Goal: Task Accomplishment & Management: Manage account settings

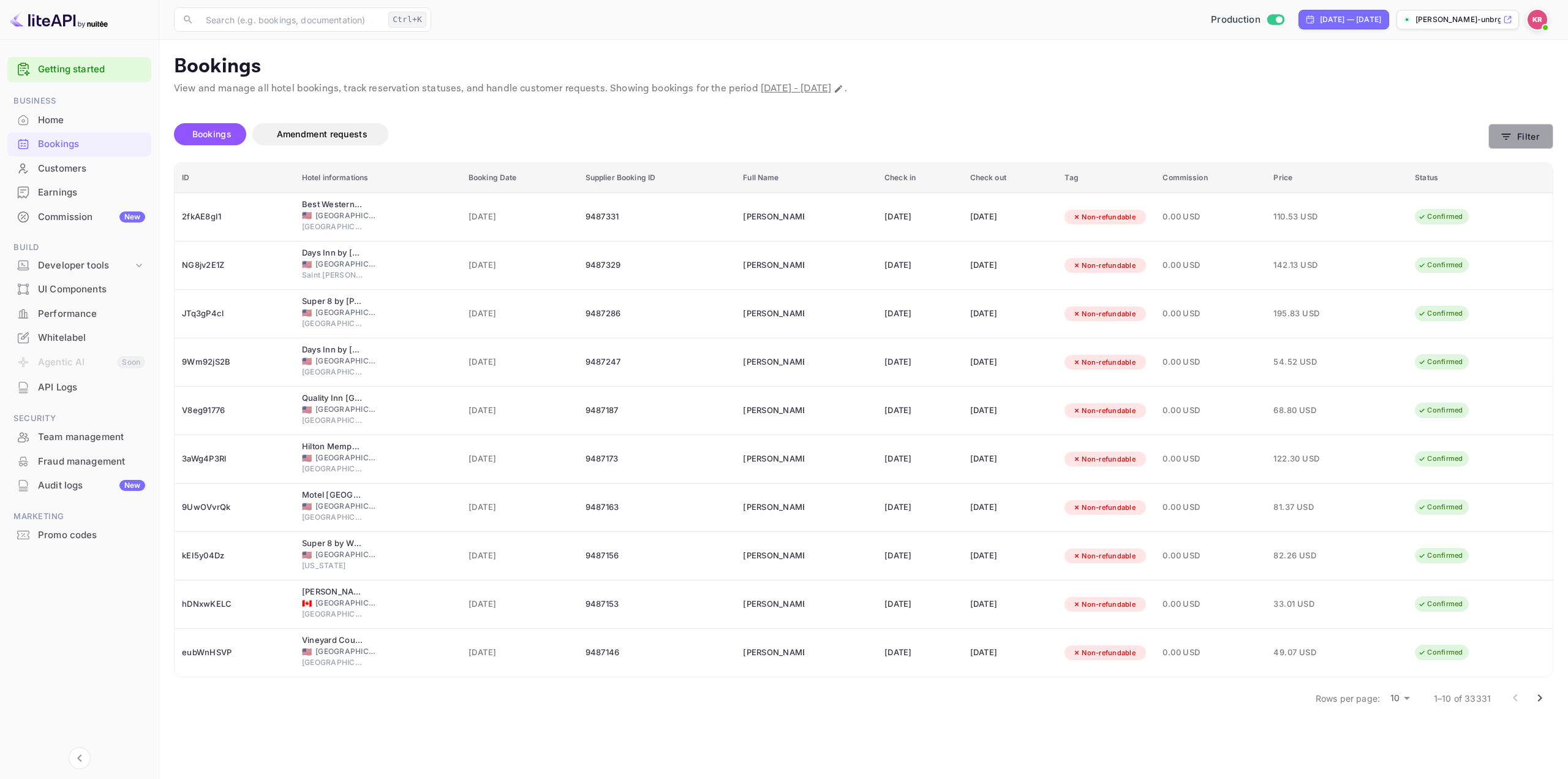
click at [1519, 133] on button "Filter" at bounding box center [1520, 136] width 65 height 25
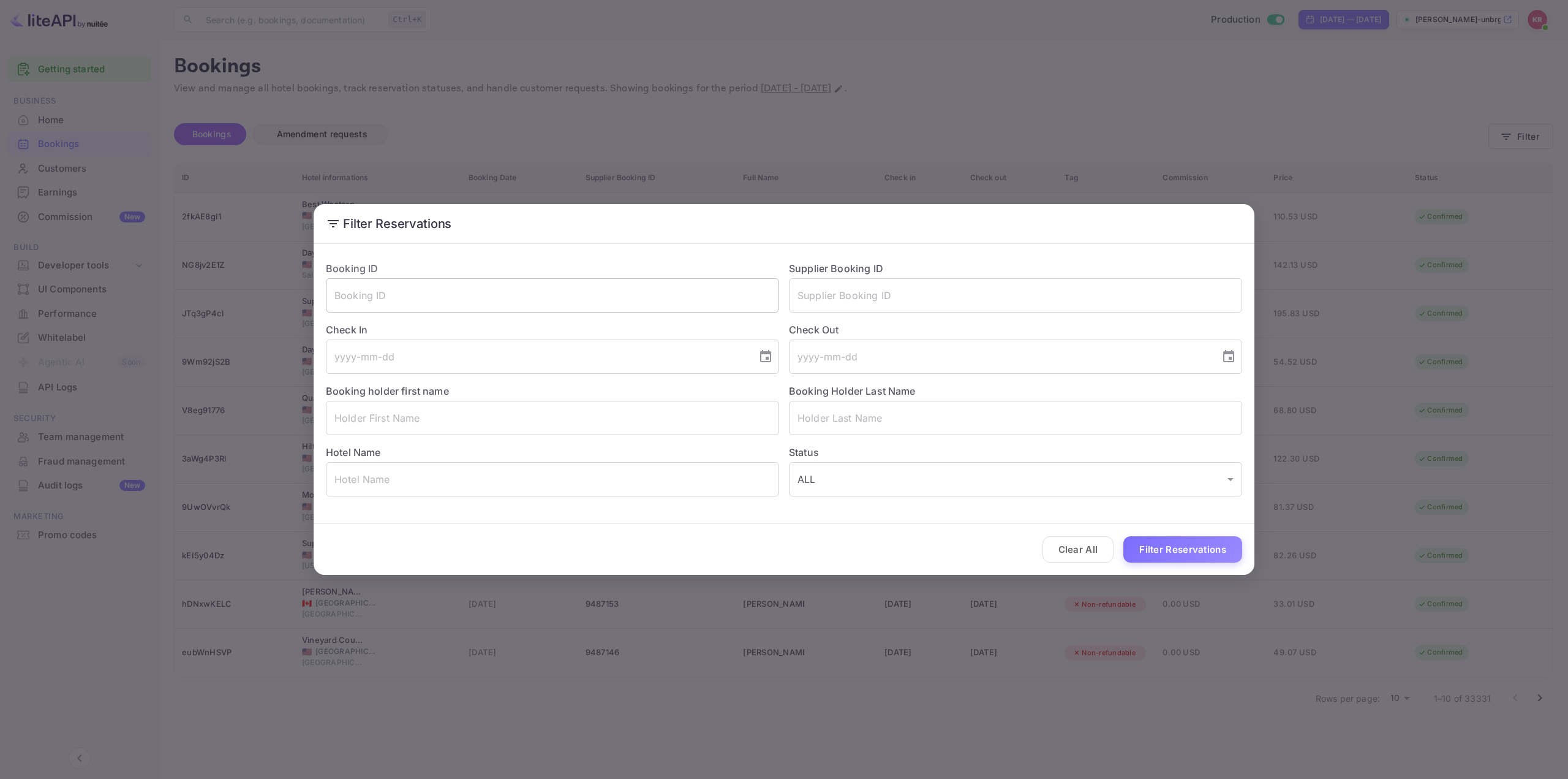
click at [499, 293] on input "text" at bounding box center [552, 295] width 454 height 34
paste input "dSUXKqWLl"
type input "dSUXKqWLl"
click at [1150, 553] on button "Filter Reservations" at bounding box center [1182, 550] width 119 height 26
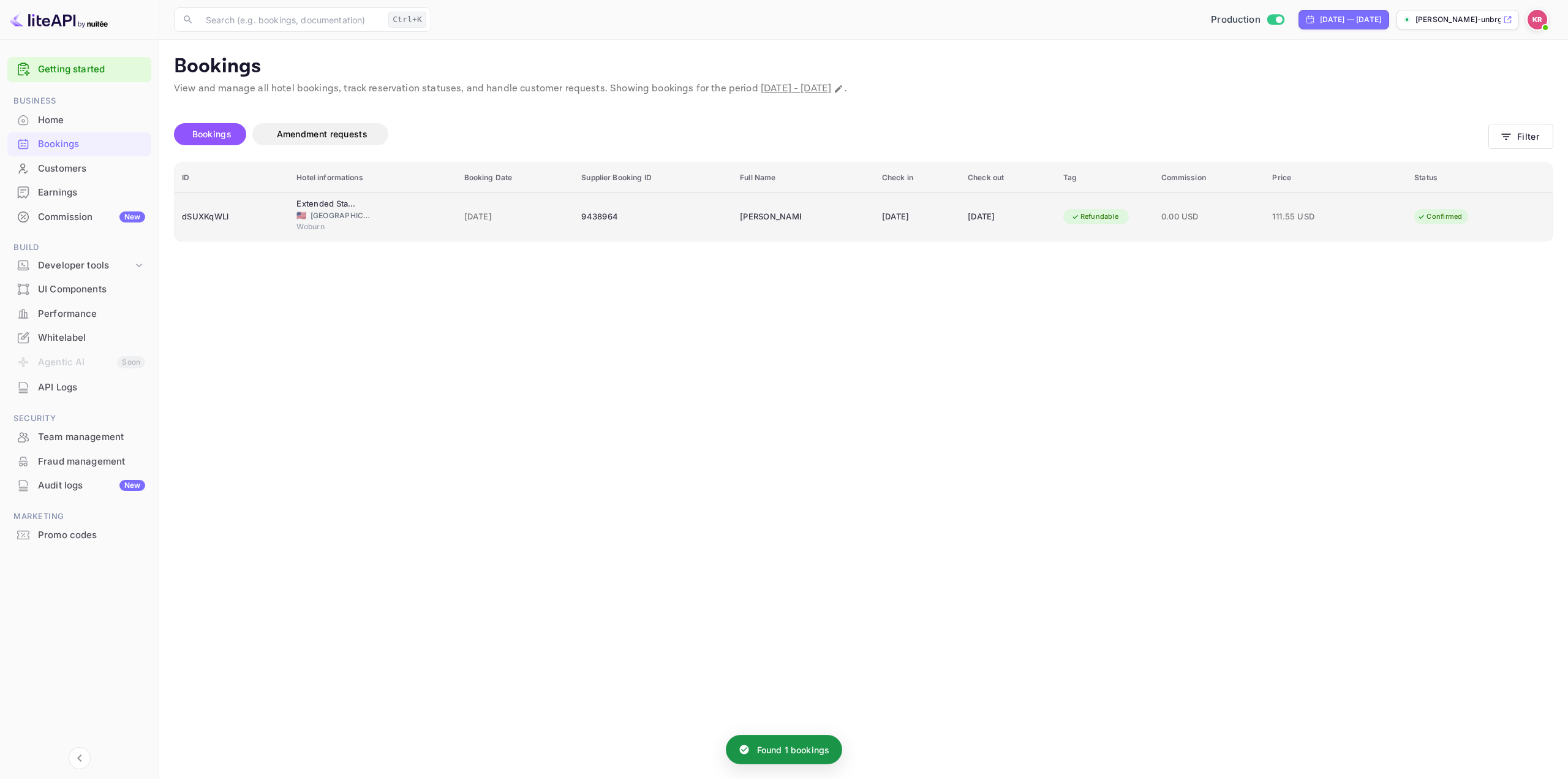
click at [801, 211] on td "[PERSON_NAME]" at bounding box center [803, 216] width 143 height 49
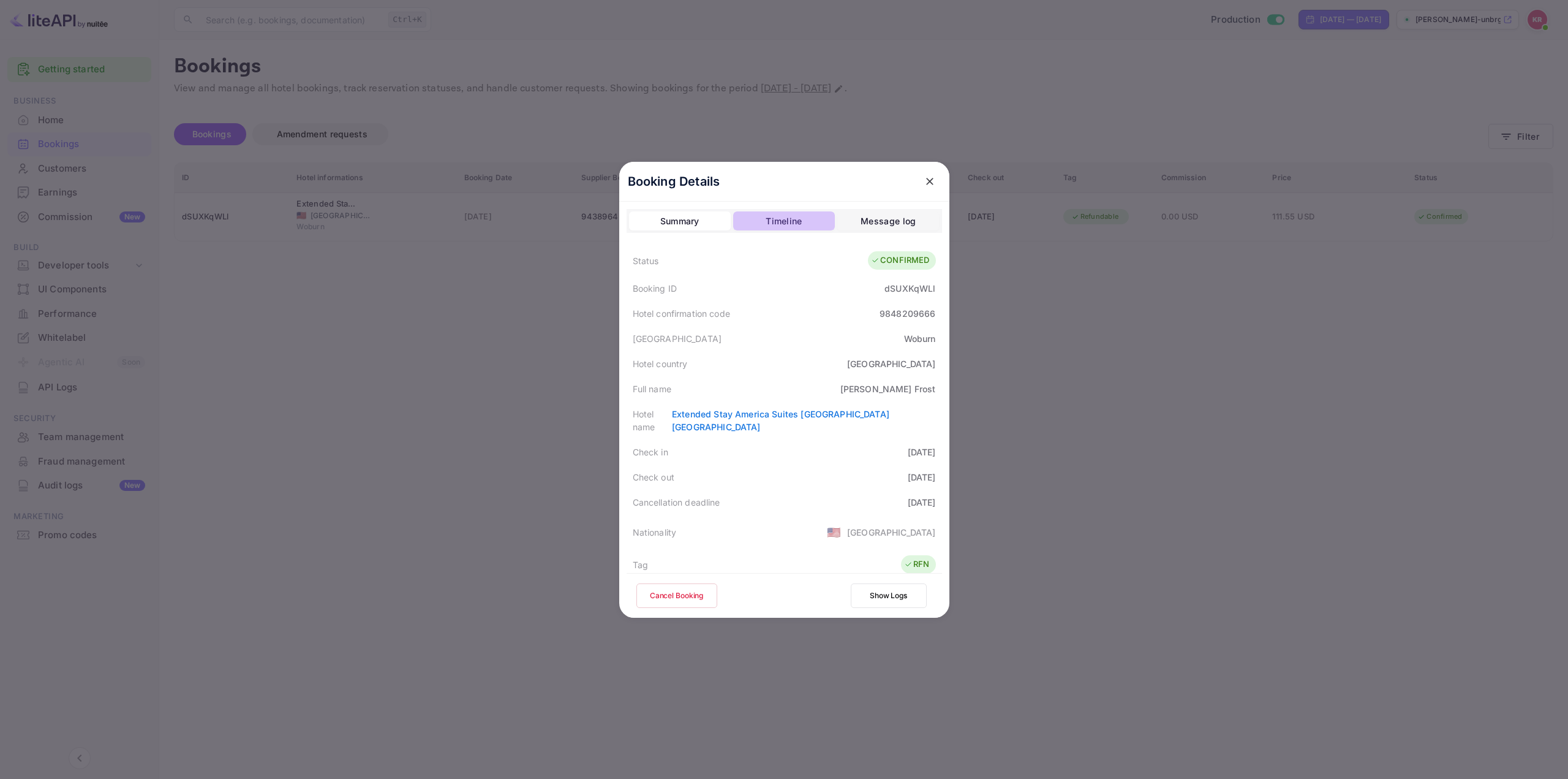
click at [787, 224] on div "Timeline" at bounding box center [784, 220] width 36 height 15
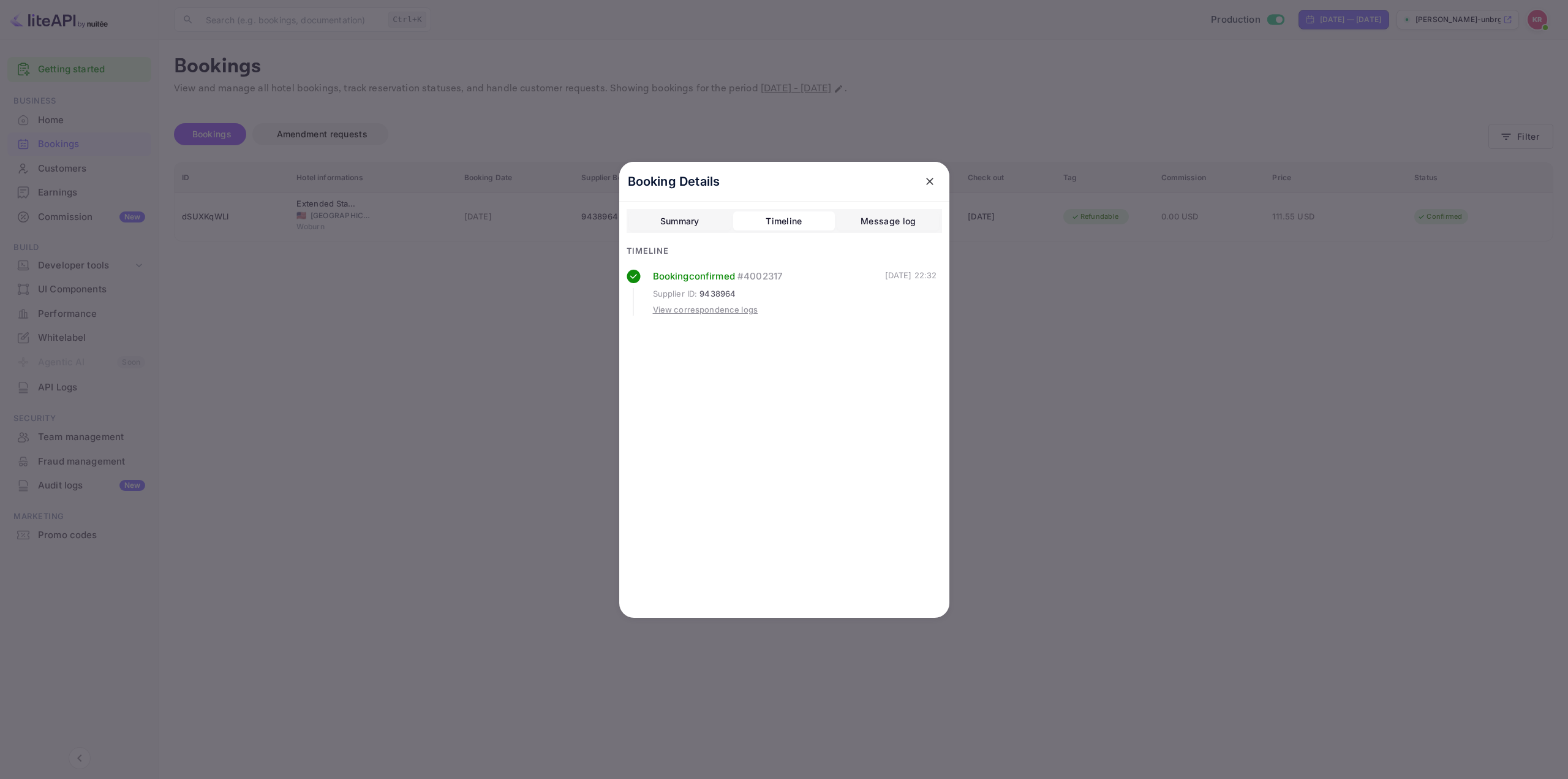
click at [734, 312] on div "View correspondence logs" at bounding box center [706, 310] width 106 height 12
click at [781, 231] on div "Summary Timeline Message log" at bounding box center [784, 221] width 315 height 25
click at [781, 228] on div "Timeline" at bounding box center [784, 220] width 36 height 15
click at [697, 218] on div "Summary" at bounding box center [679, 220] width 39 height 15
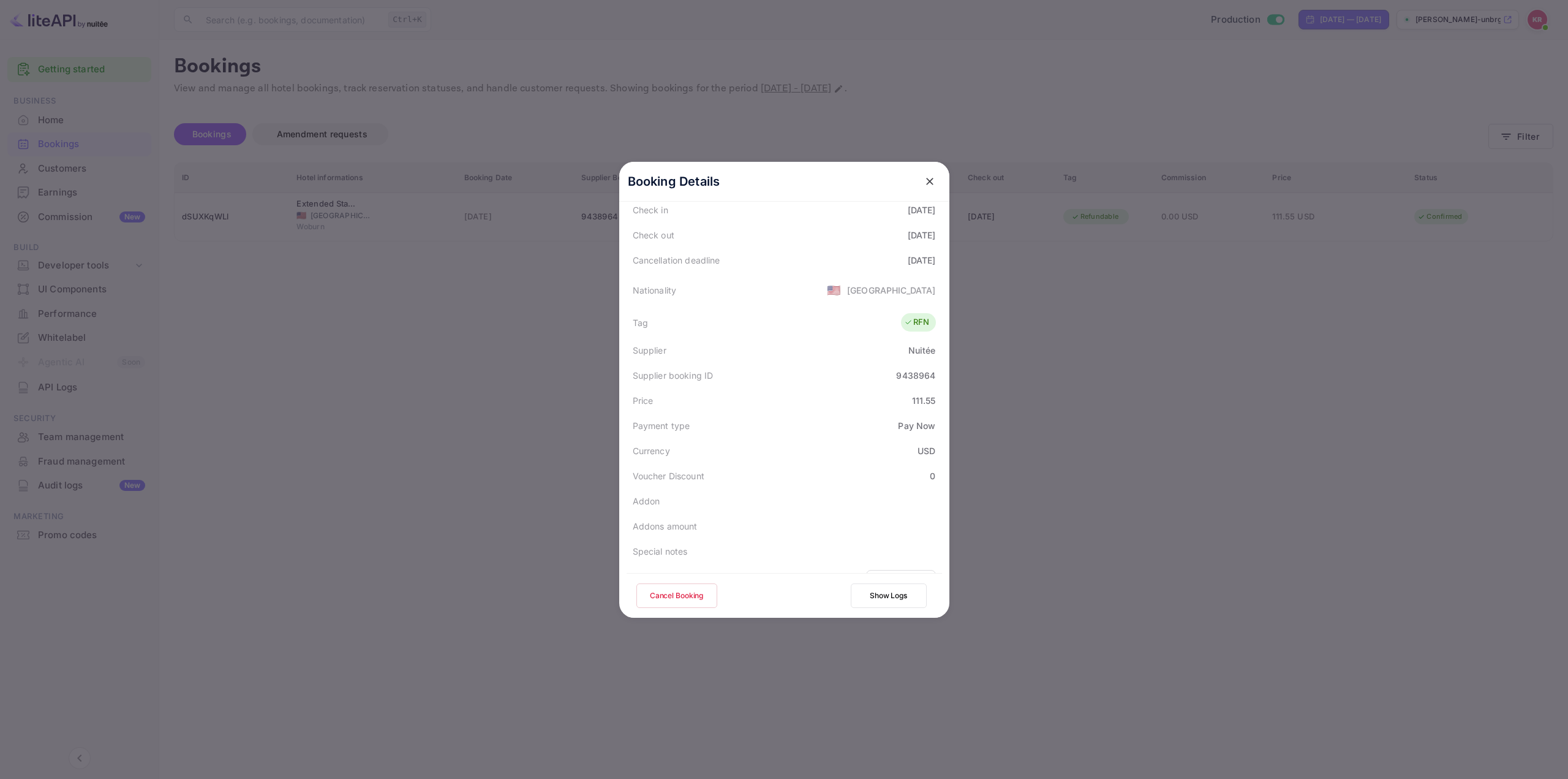
scroll to position [297, 0]
click at [880, 600] on button "Show Logs" at bounding box center [888, 595] width 76 height 25
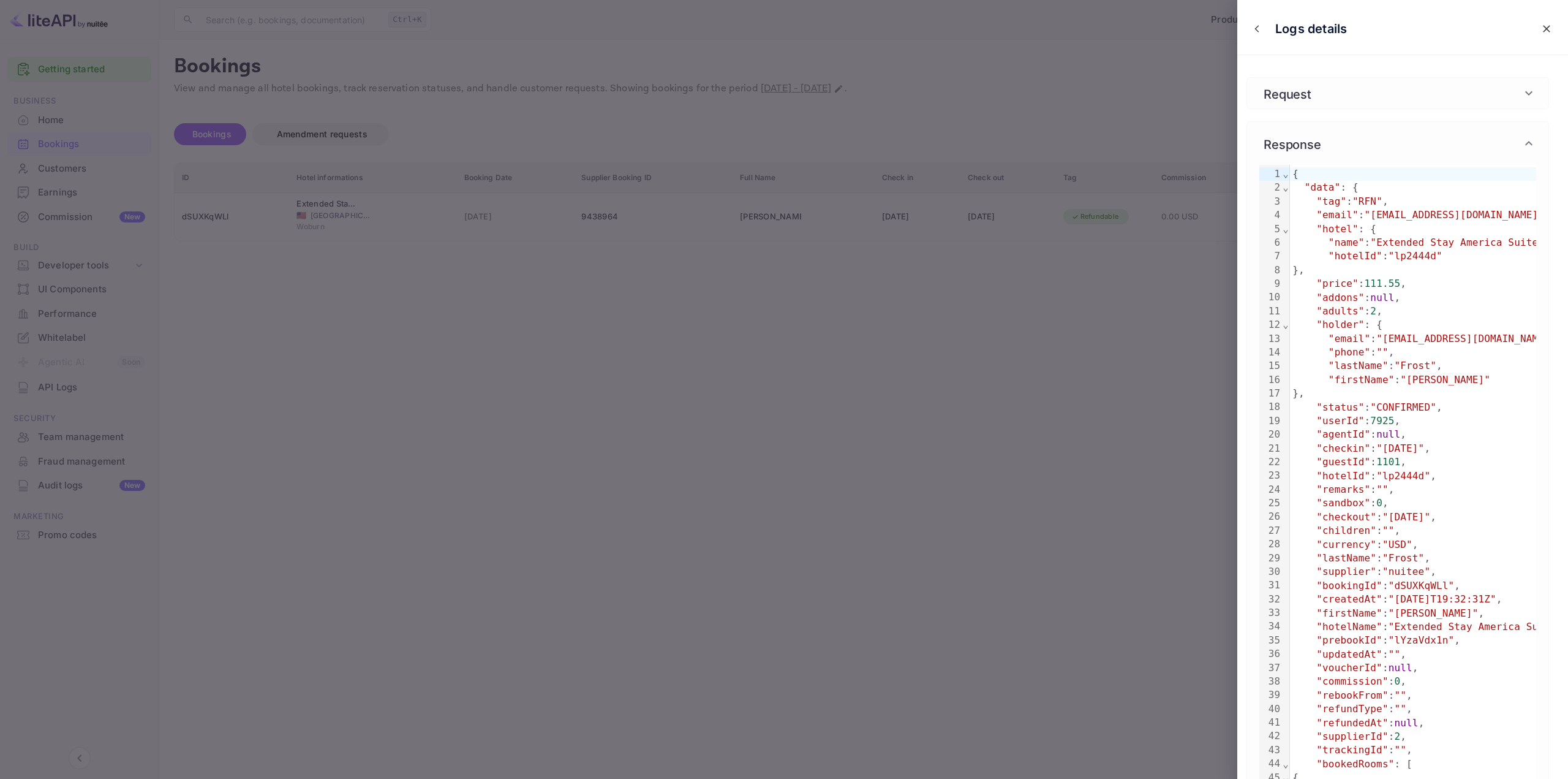
scroll to position [0, 0]
click at [1529, 144] on icon at bounding box center [1528, 145] width 7 height 4
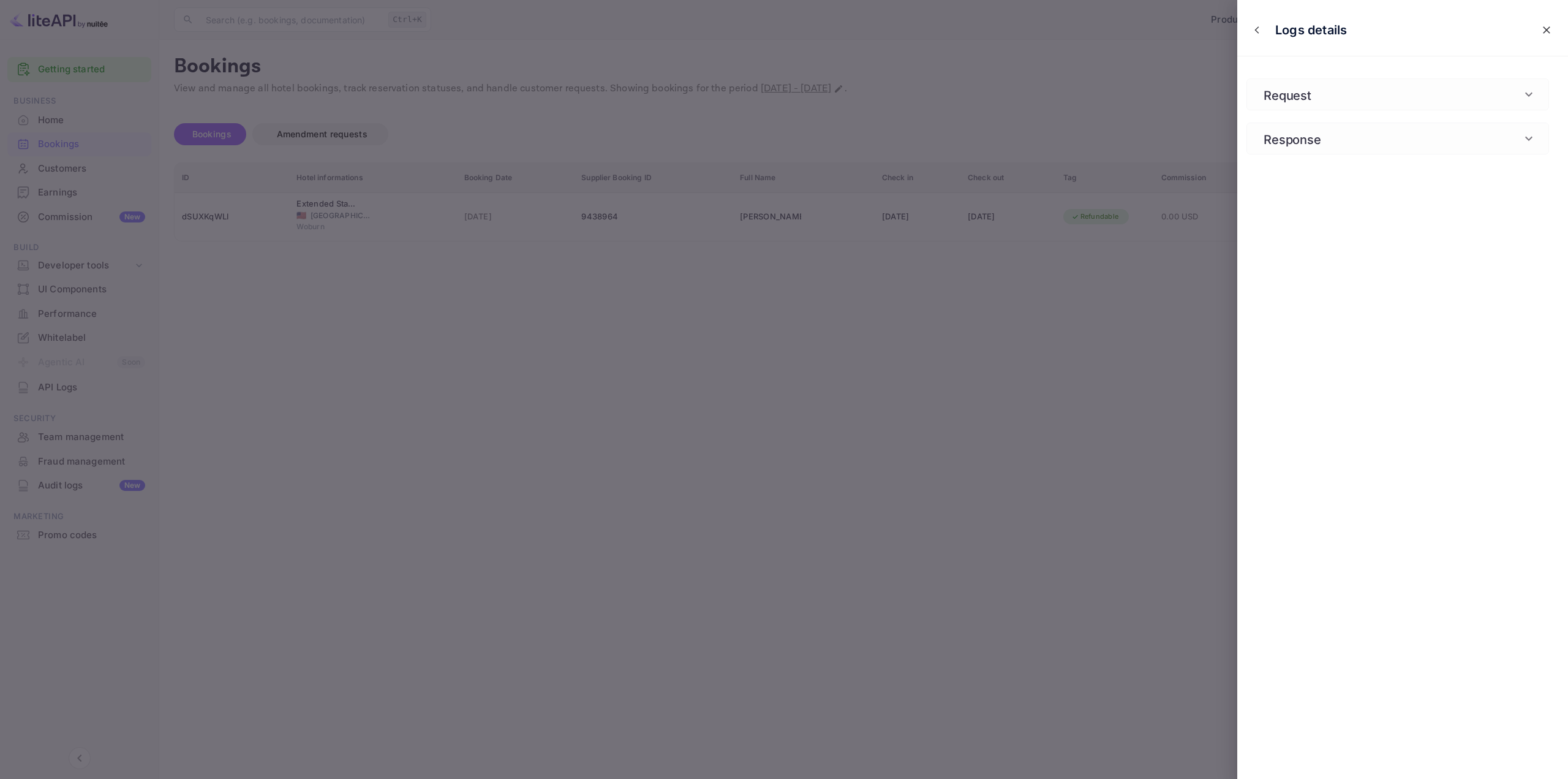
click at [1529, 144] on icon at bounding box center [1528, 138] width 15 height 15
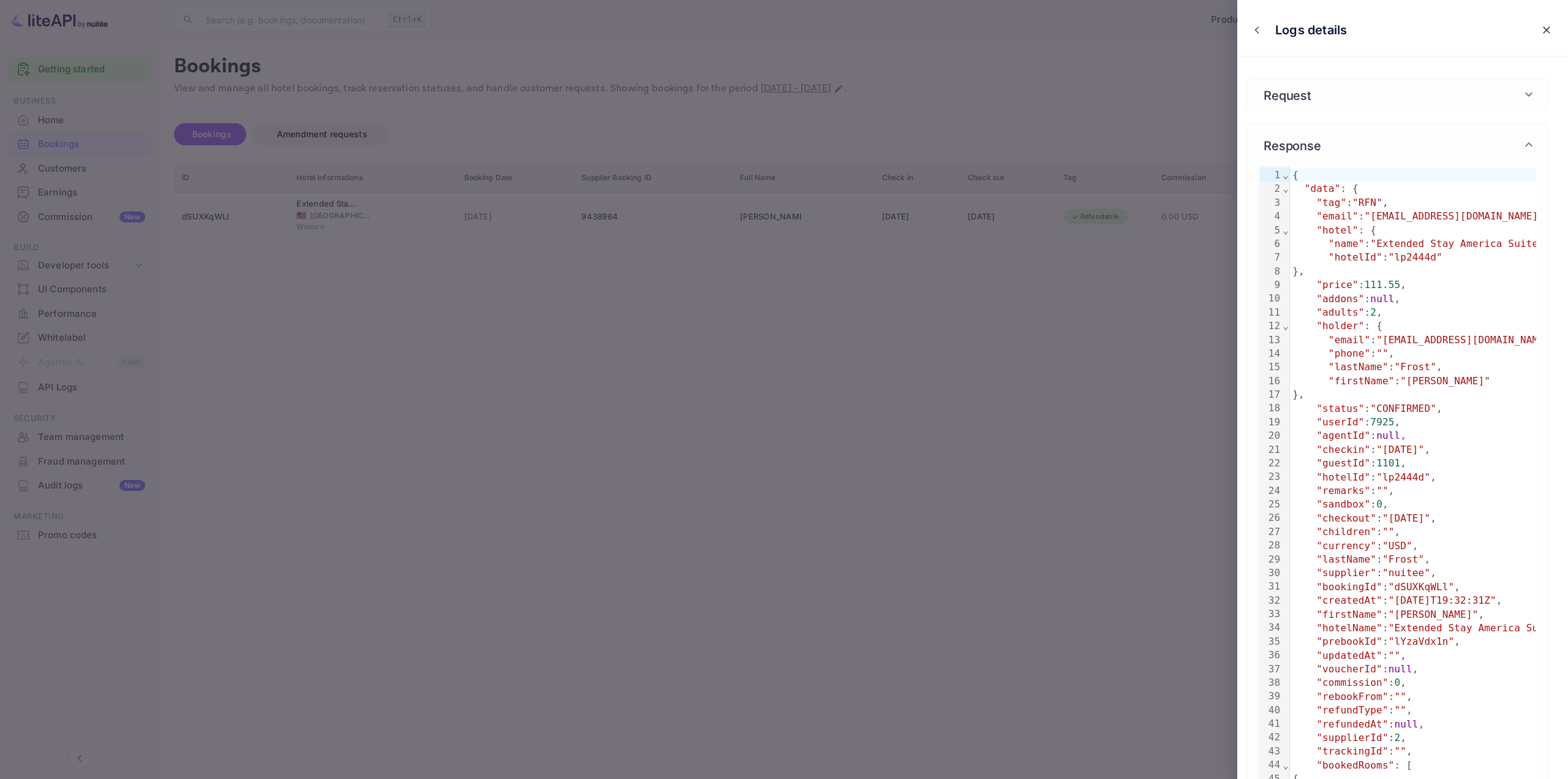
click at [1525, 95] on icon at bounding box center [1528, 94] width 15 height 15
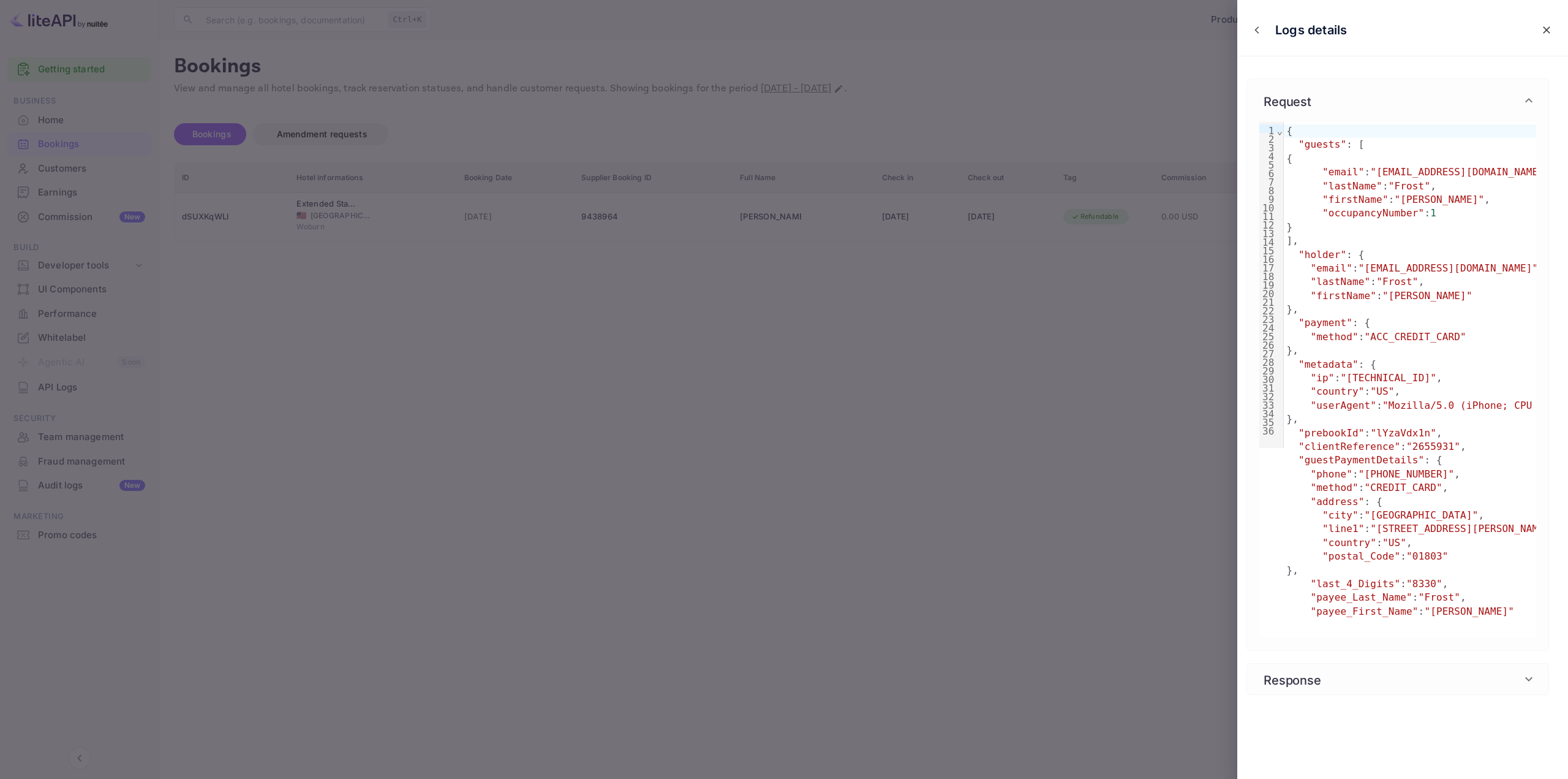
click at [1527, 100] on icon at bounding box center [1528, 100] width 7 height 4
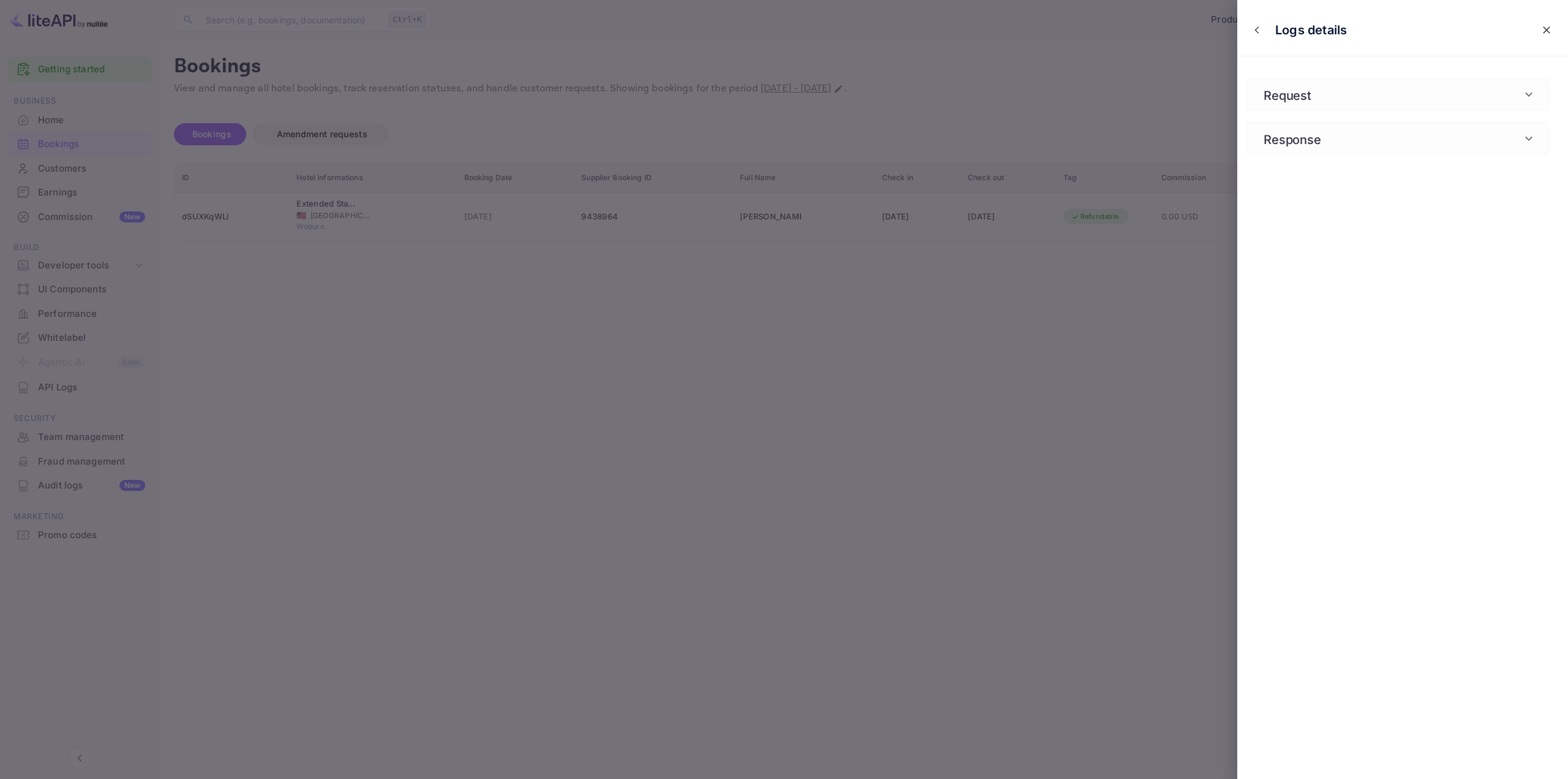
click at [1529, 141] on icon at bounding box center [1528, 139] width 7 height 4
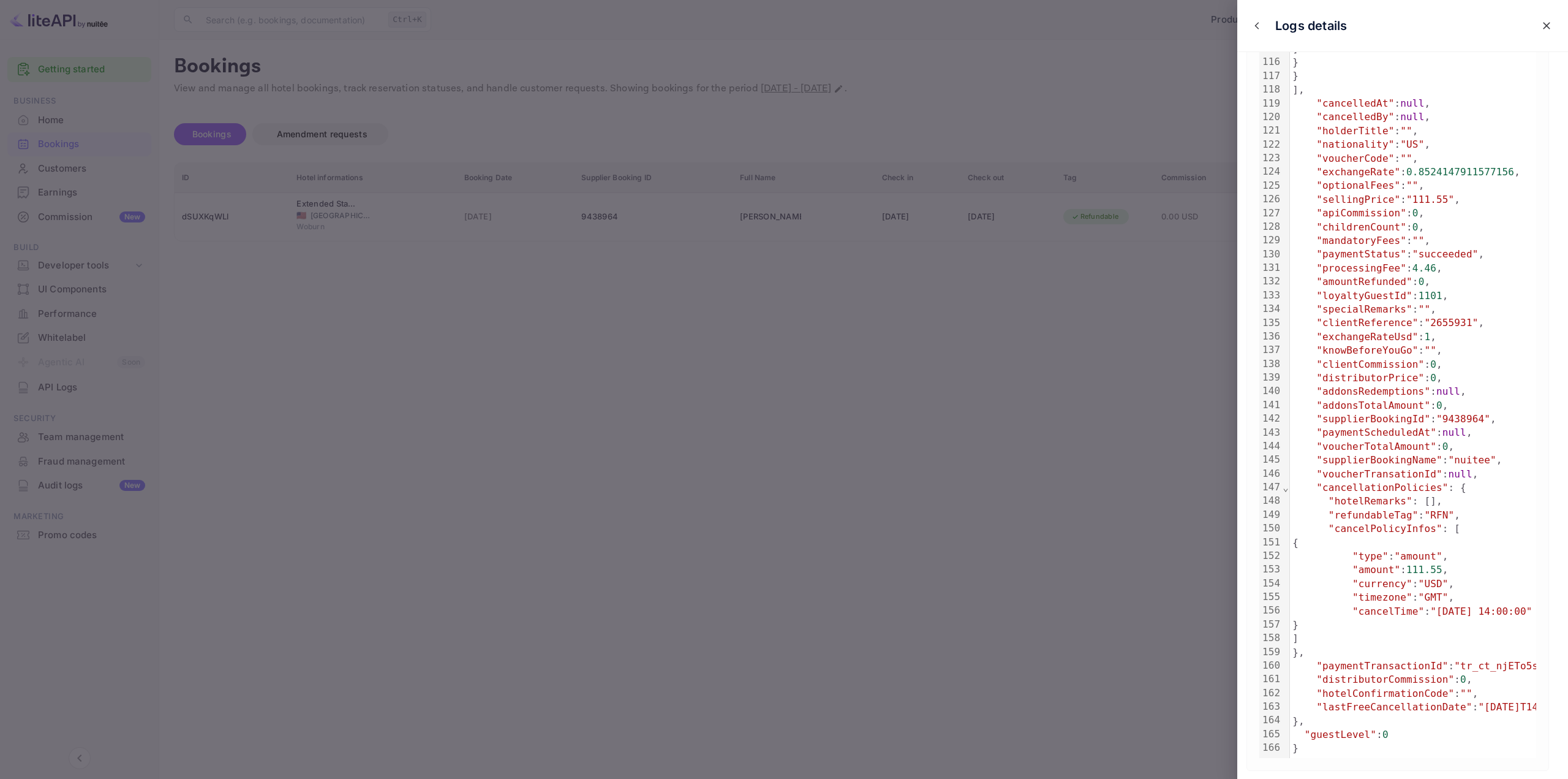
scroll to position [1723, 0]
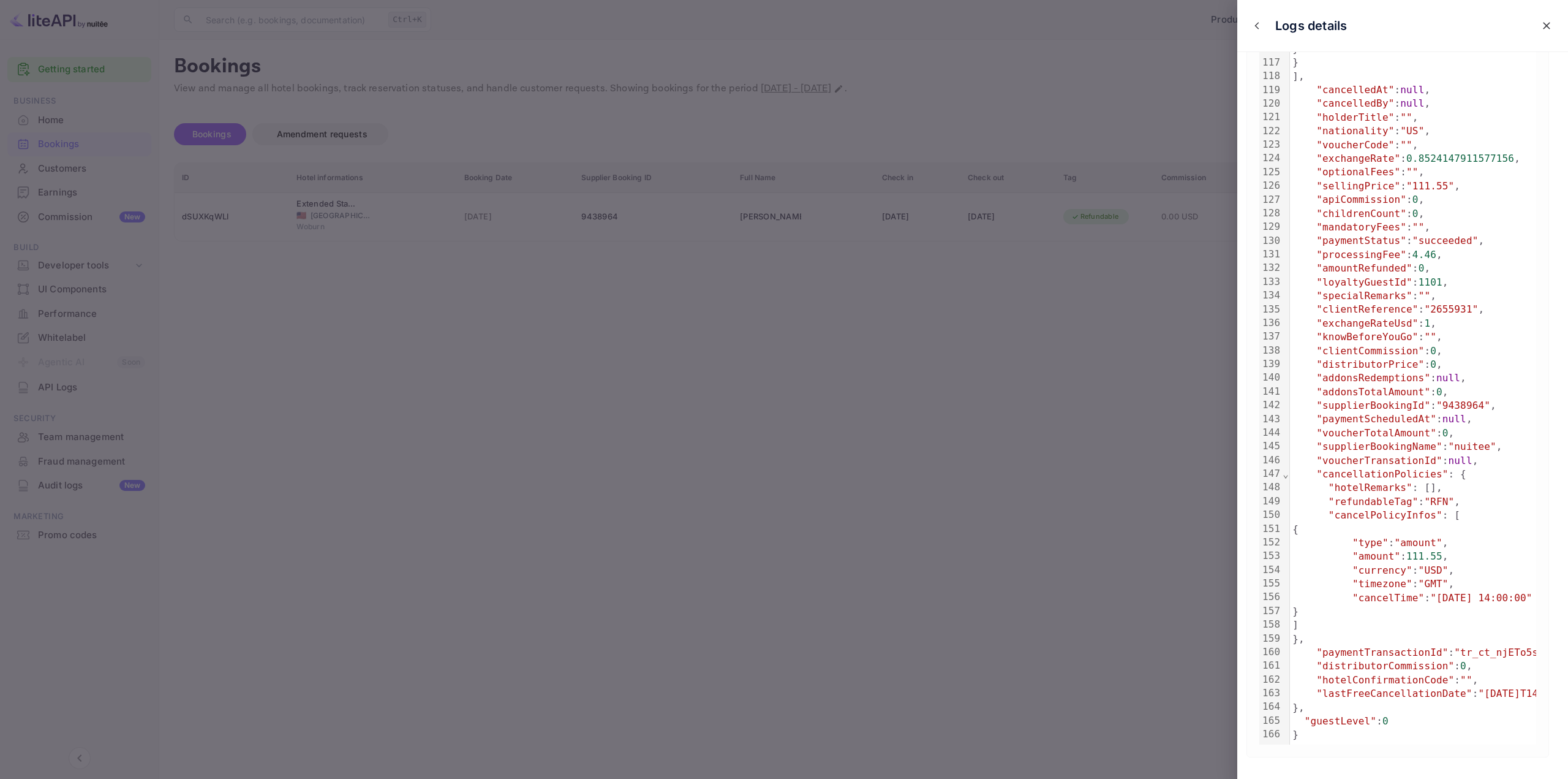
click at [1541, 25] on icon "close" at bounding box center [1546, 26] width 12 height 12
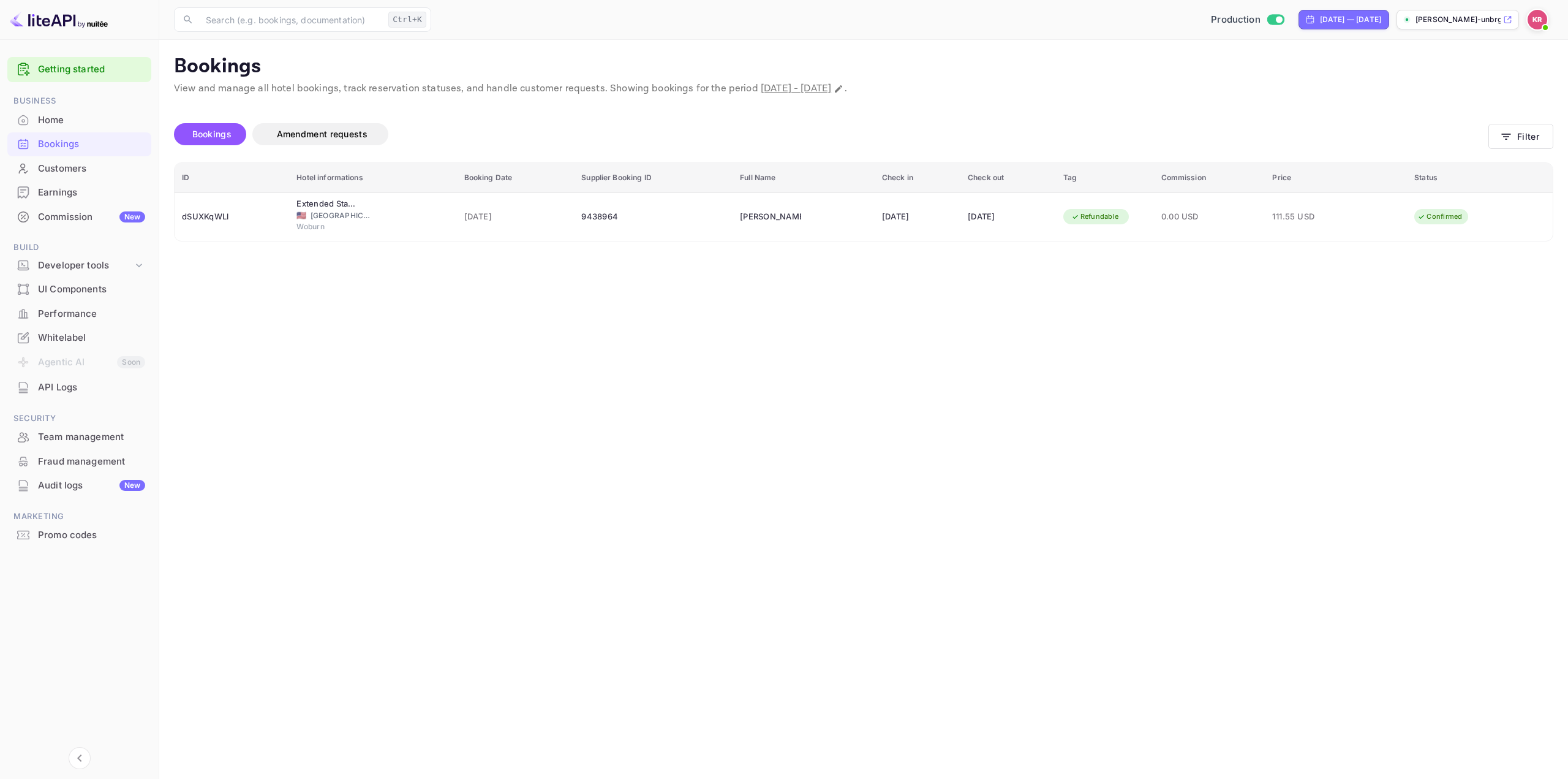
click at [853, 349] on main "Bookings View and manage all hotel bookings, track reservation statuses, and ha…" at bounding box center [863, 409] width 1409 height 739
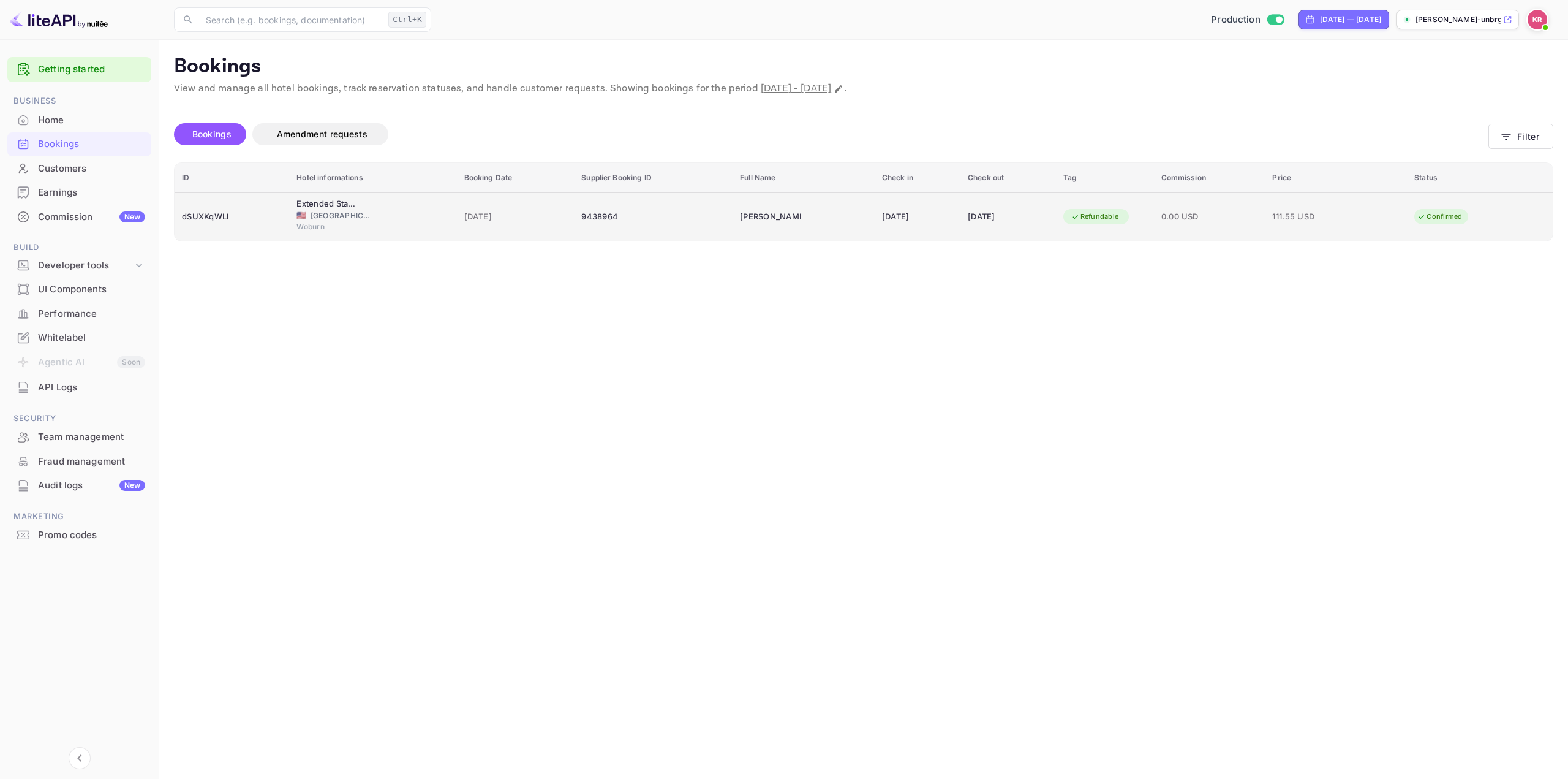
click at [882, 209] on div "[DATE]" at bounding box center [917, 217] width 71 height 20
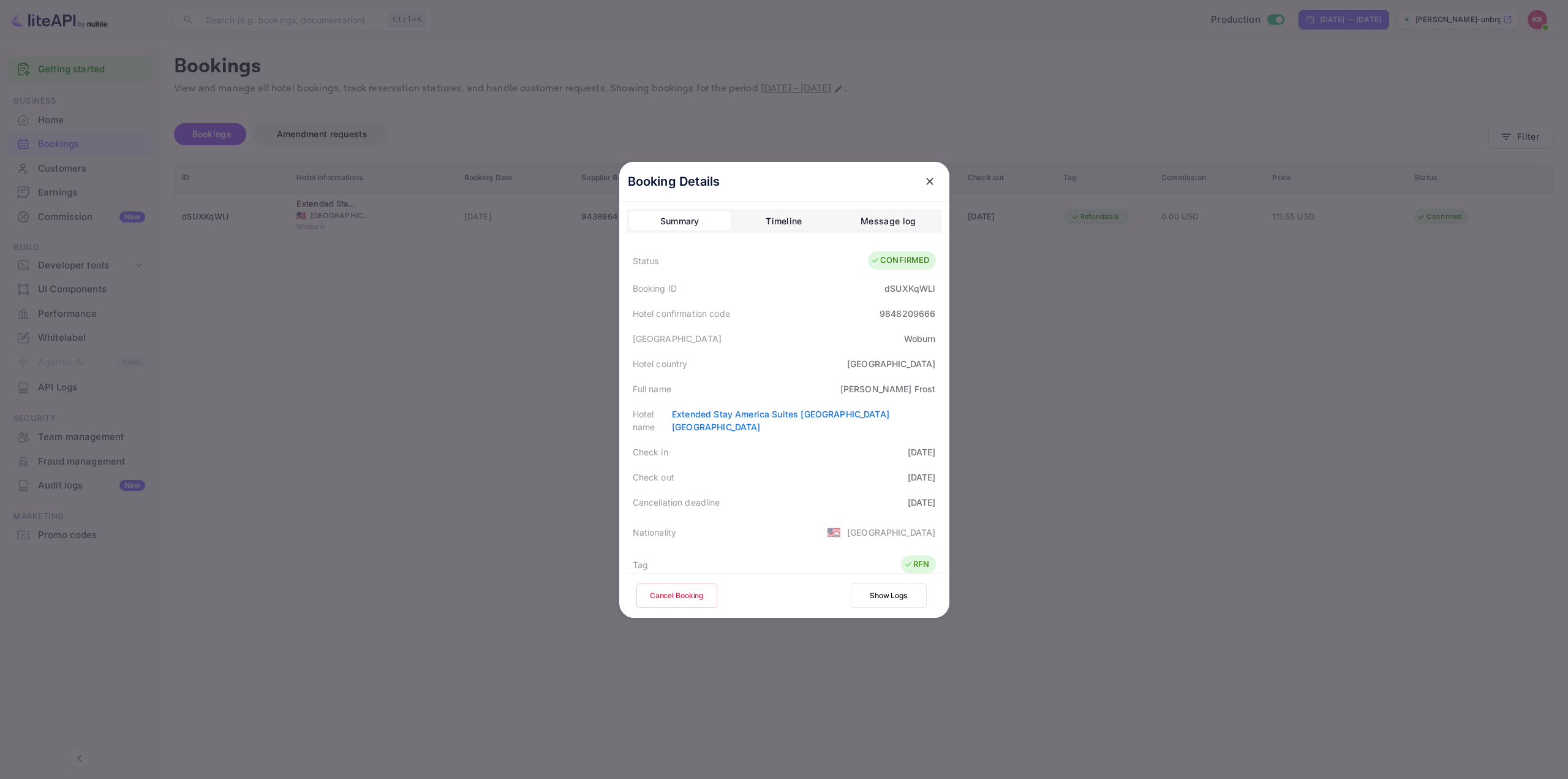
click at [1284, 282] on div at bounding box center [784, 389] width 1568 height 779
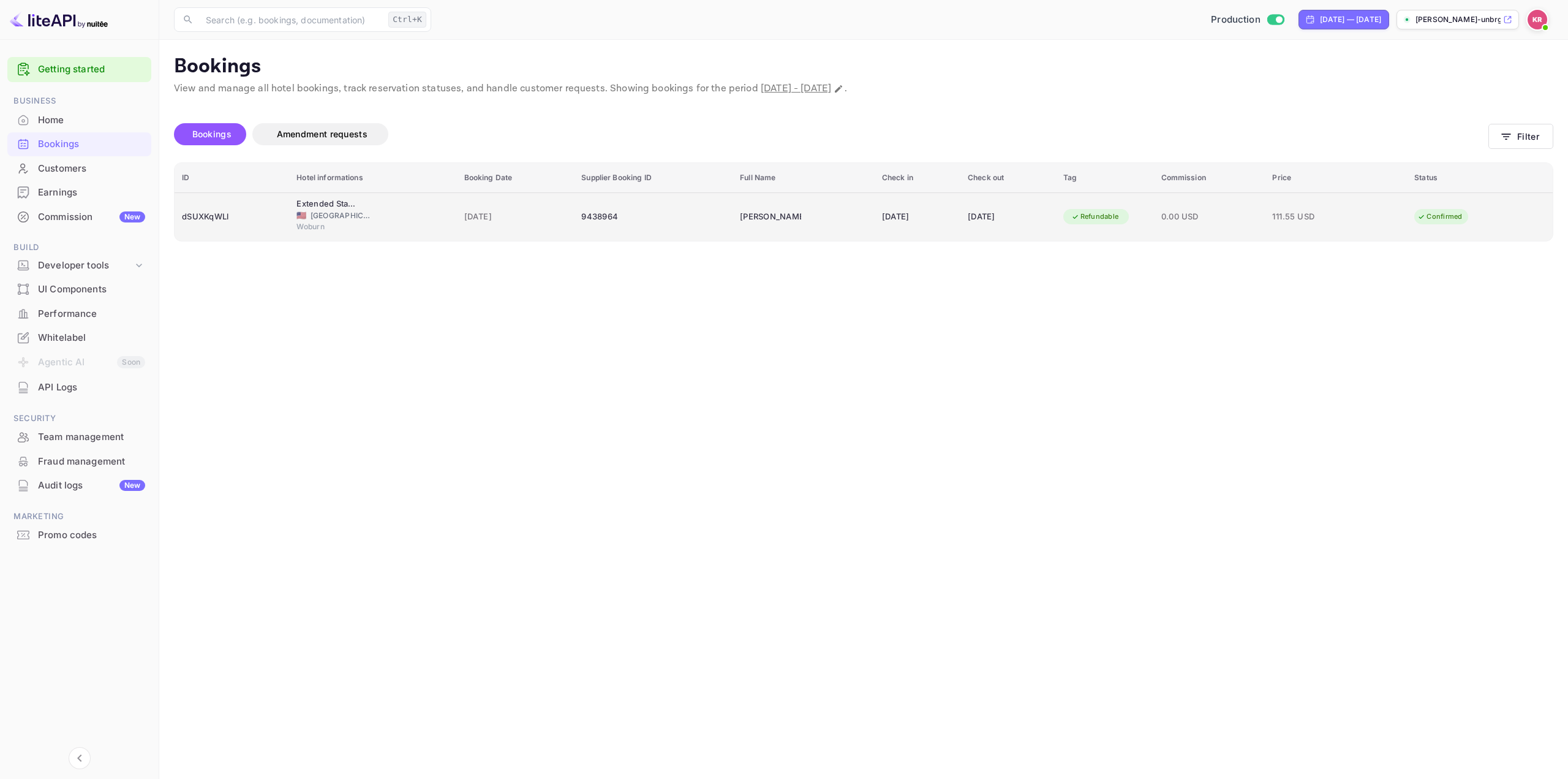
click at [960, 229] on td "[DATE]" at bounding box center [1007, 216] width 95 height 49
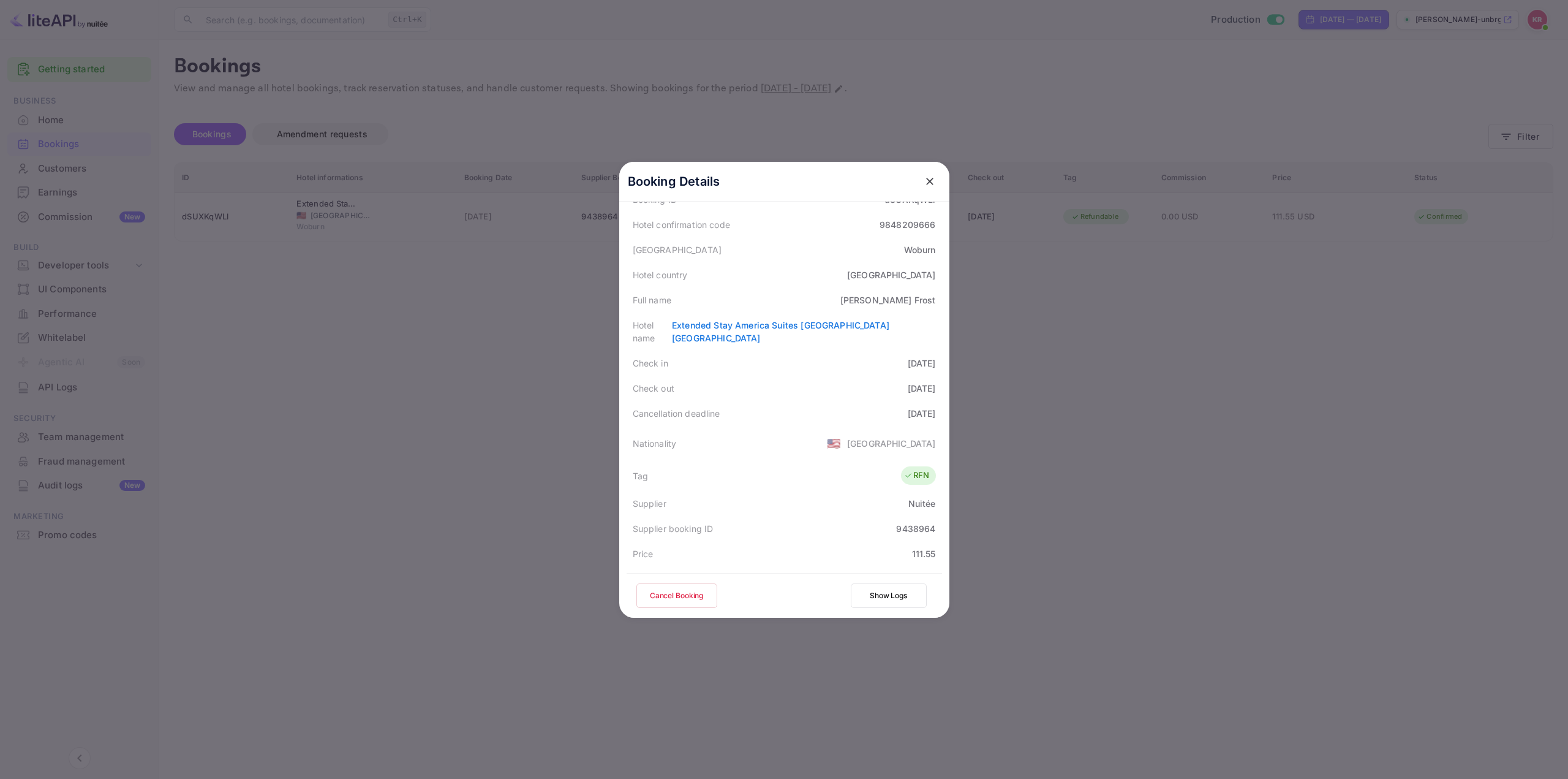
scroll to position [0, 0]
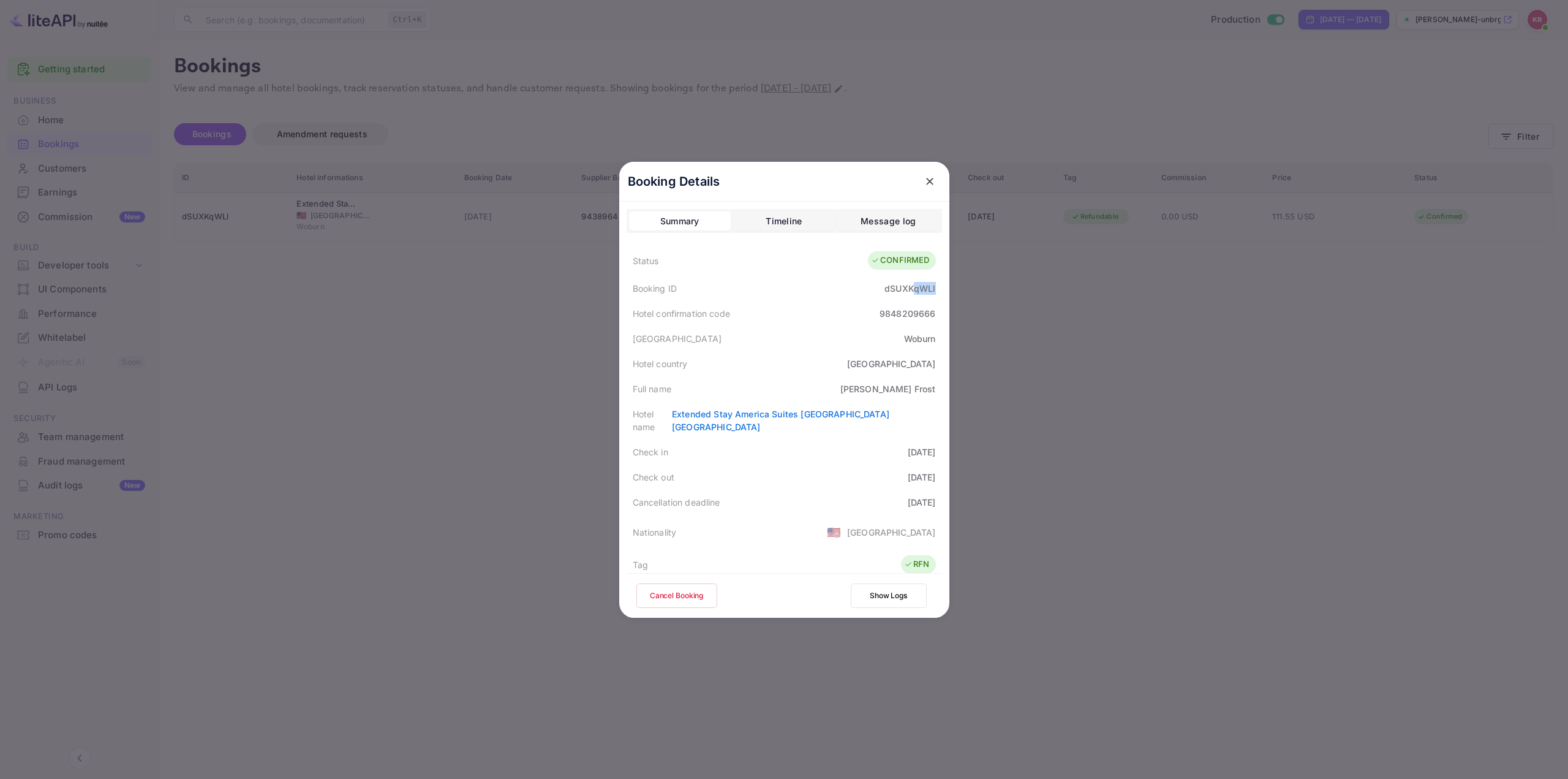
drag, startPoint x: 907, startPoint y: 292, endPoint x: 931, endPoint y: 294, distance: 24.1
click at [931, 294] on div "Booking ID dSUXKqWLl" at bounding box center [784, 287] width 315 height 25
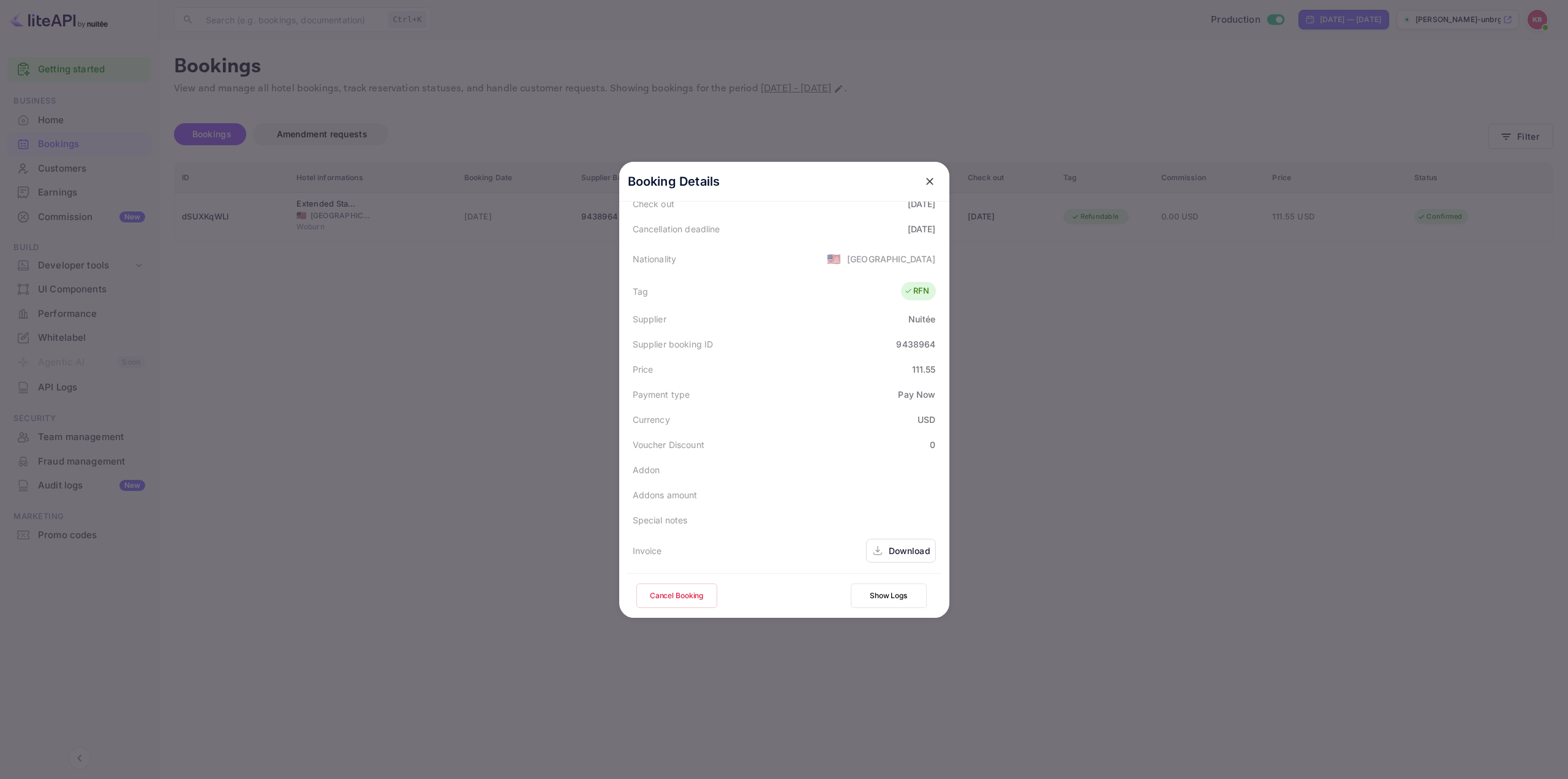
scroll to position [297, 0]
click at [896, 314] on div "9438964" at bounding box center [915, 320] width 39 height 13
click at [795, 358] on div "Payment type Pay Now" at bounding box center [784, 370] width 315 height 25
click at [671, 592] on button "Cancel Booking" at bounding box center [676, 595] width 81 height 25
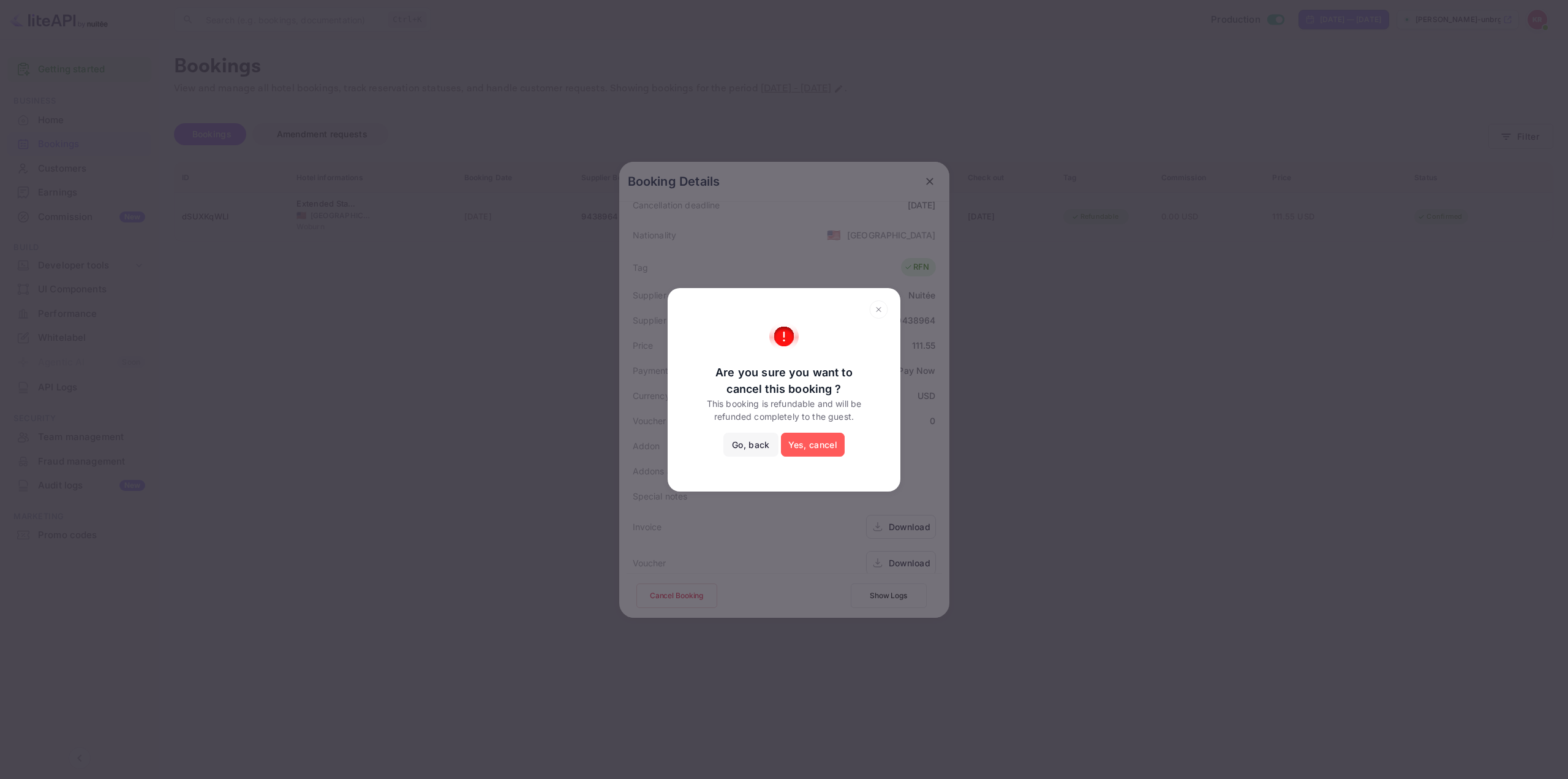
click at [808, 446] on button "Yes, cancel" at bounding box center [812, 445] width 64 height 25
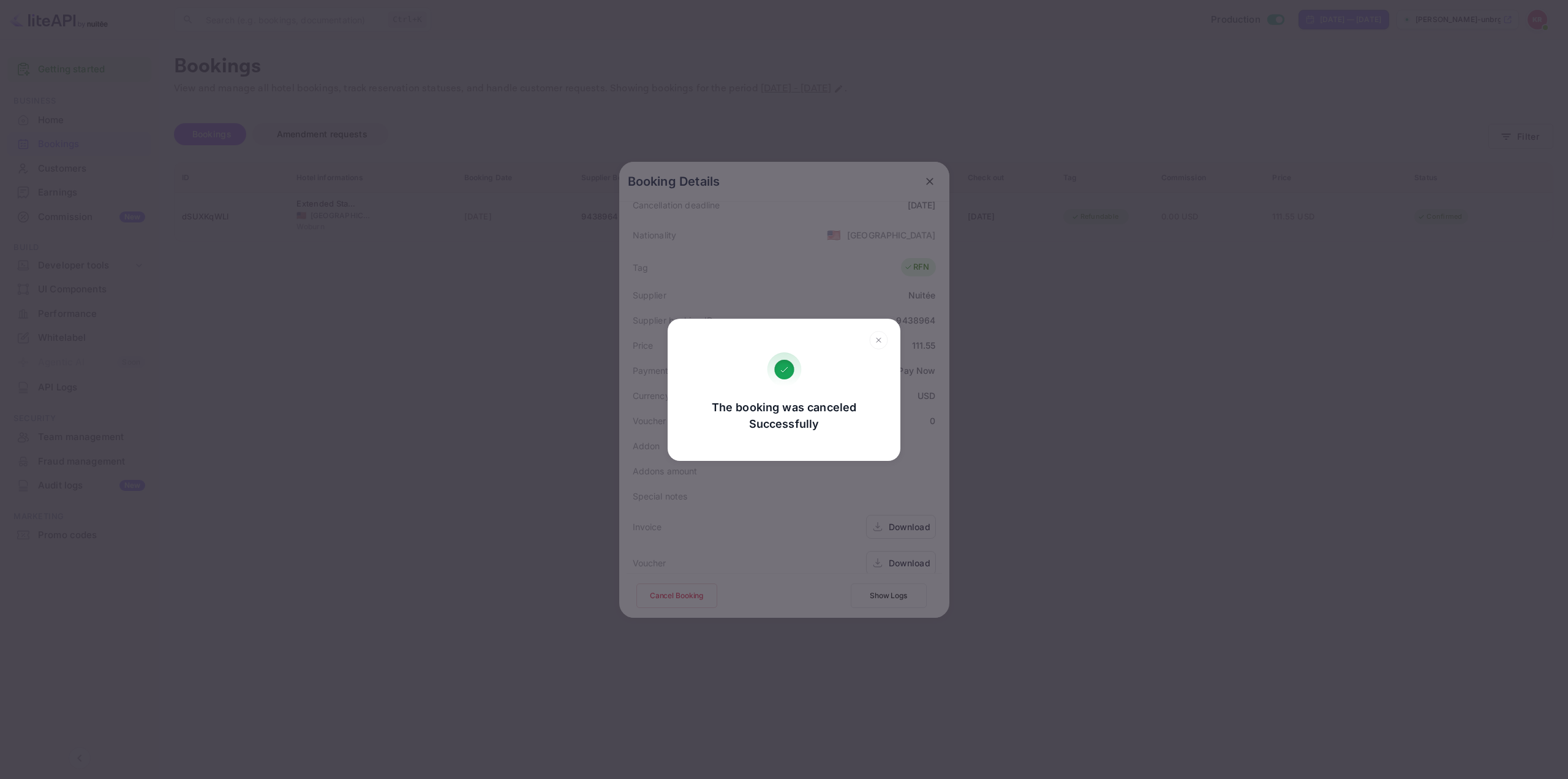
click at [933, 287] on div "The booking was canceled Successfully Go, back Yes, cancel" at bounding box center [784, 389] width 1568 height 779
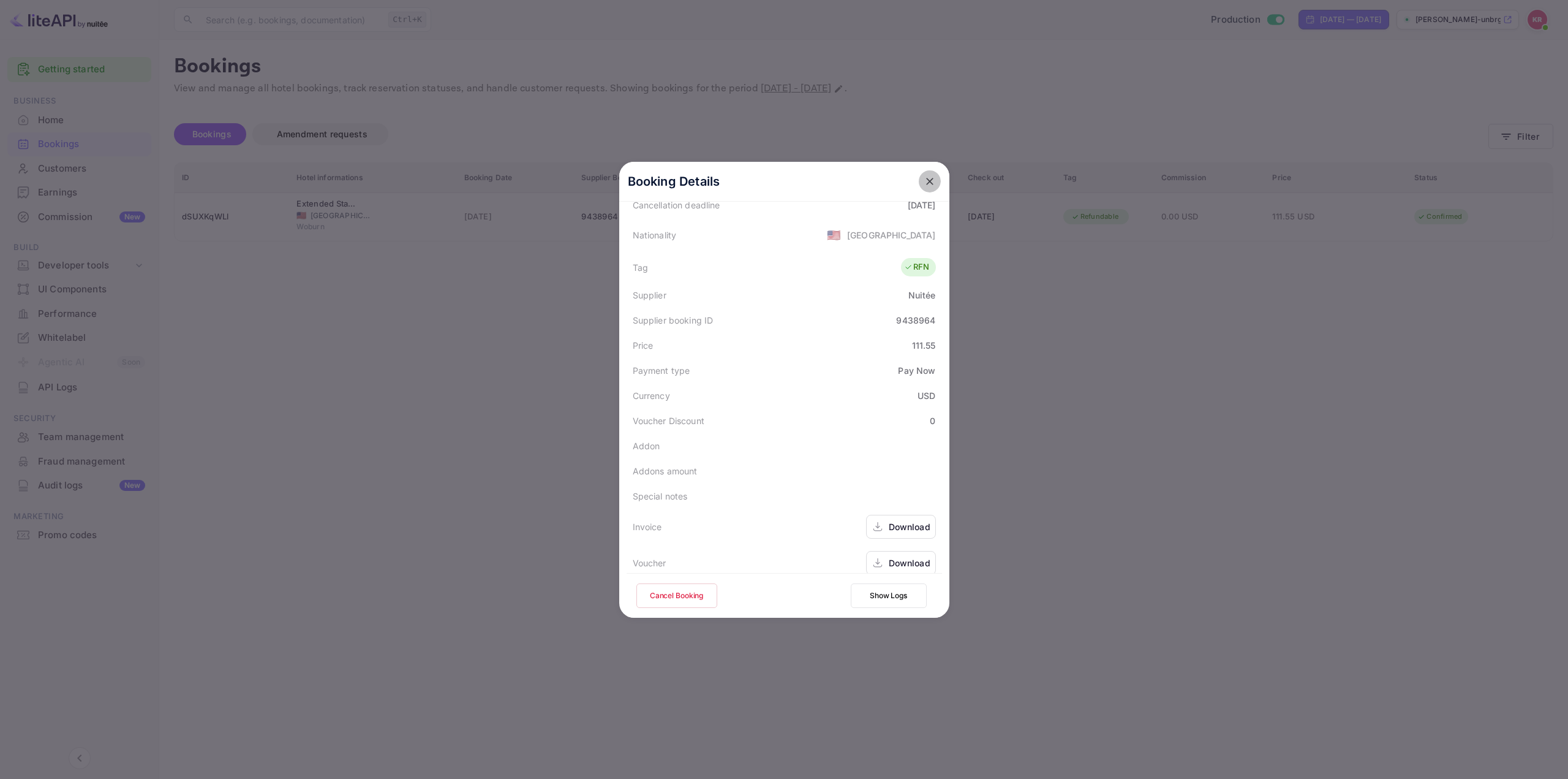
click at [924, 182] on icon "close" at bounding box center [930, 182] width 12 height 12
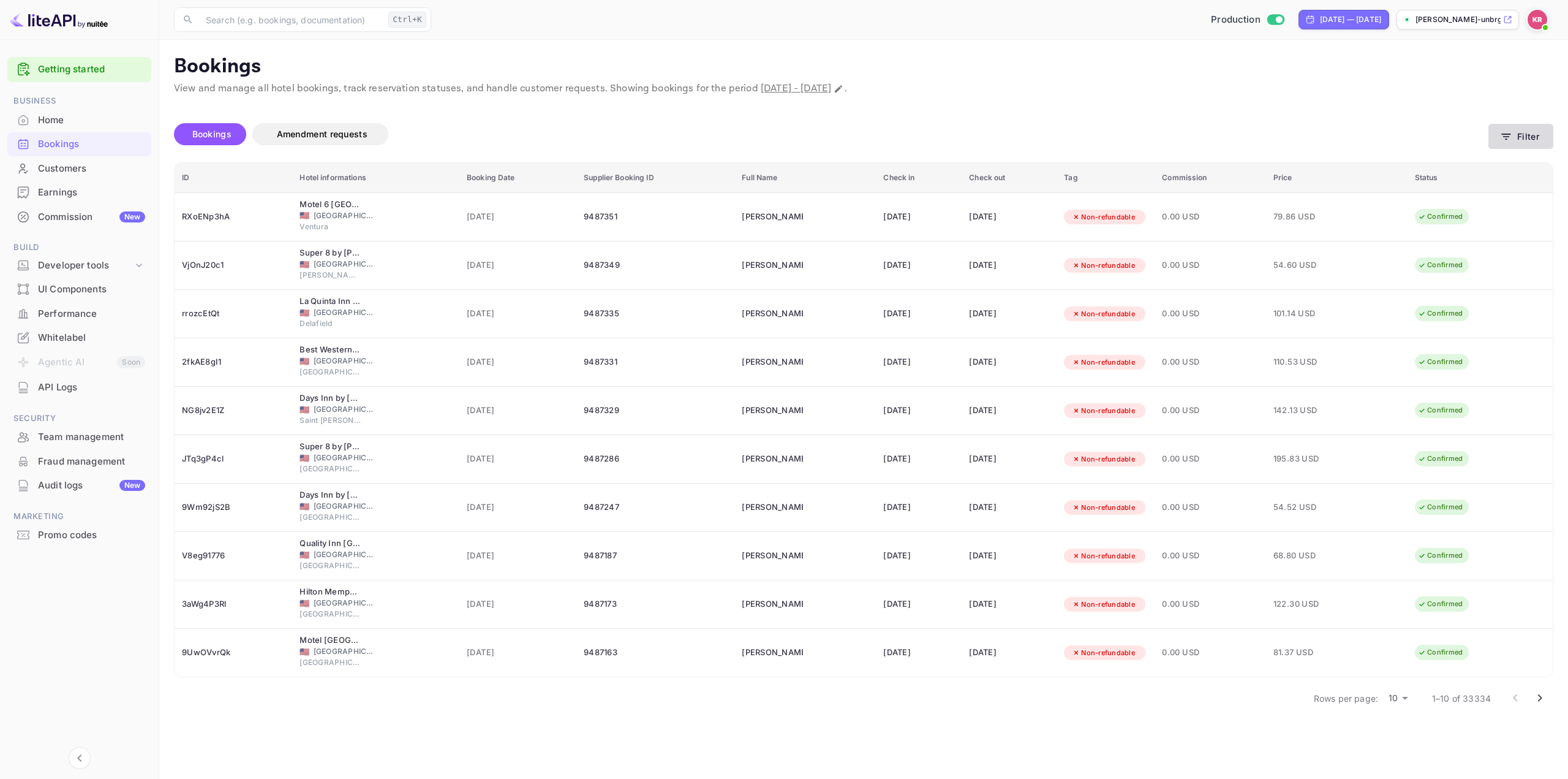
click at [1504, 131] on icon "button" at bounding box center [1506, 137] width 12 height 12
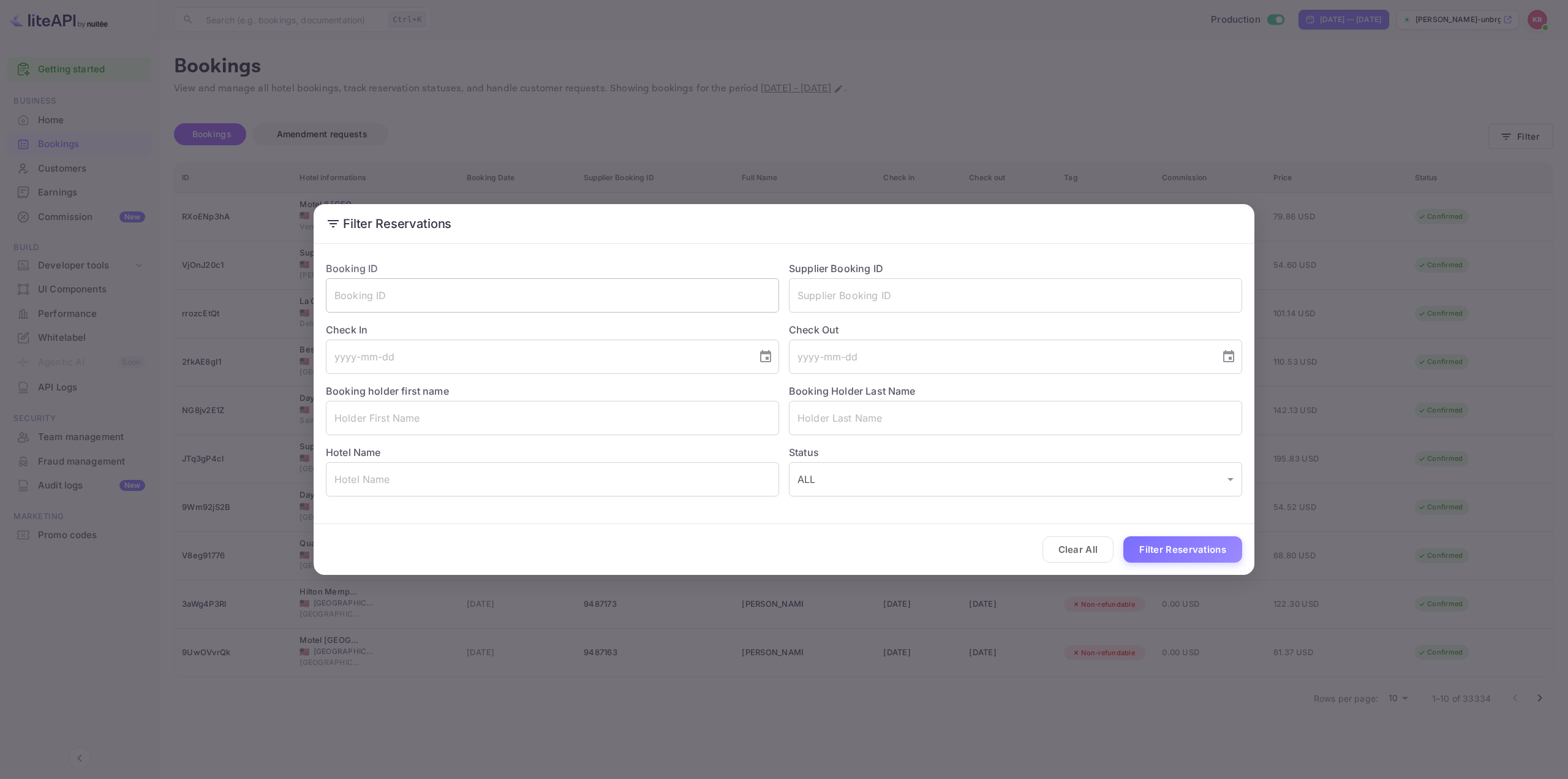
click at [668, 285] on input "text" at bounding box center [552, 295] width 454 height 34
paste input "dSUXKqWLl"
type input "dSUXKqWLl"
click at [1184, 540] on button "Filter Reservations" at bounding box center [1182, 550] width 119 height 26
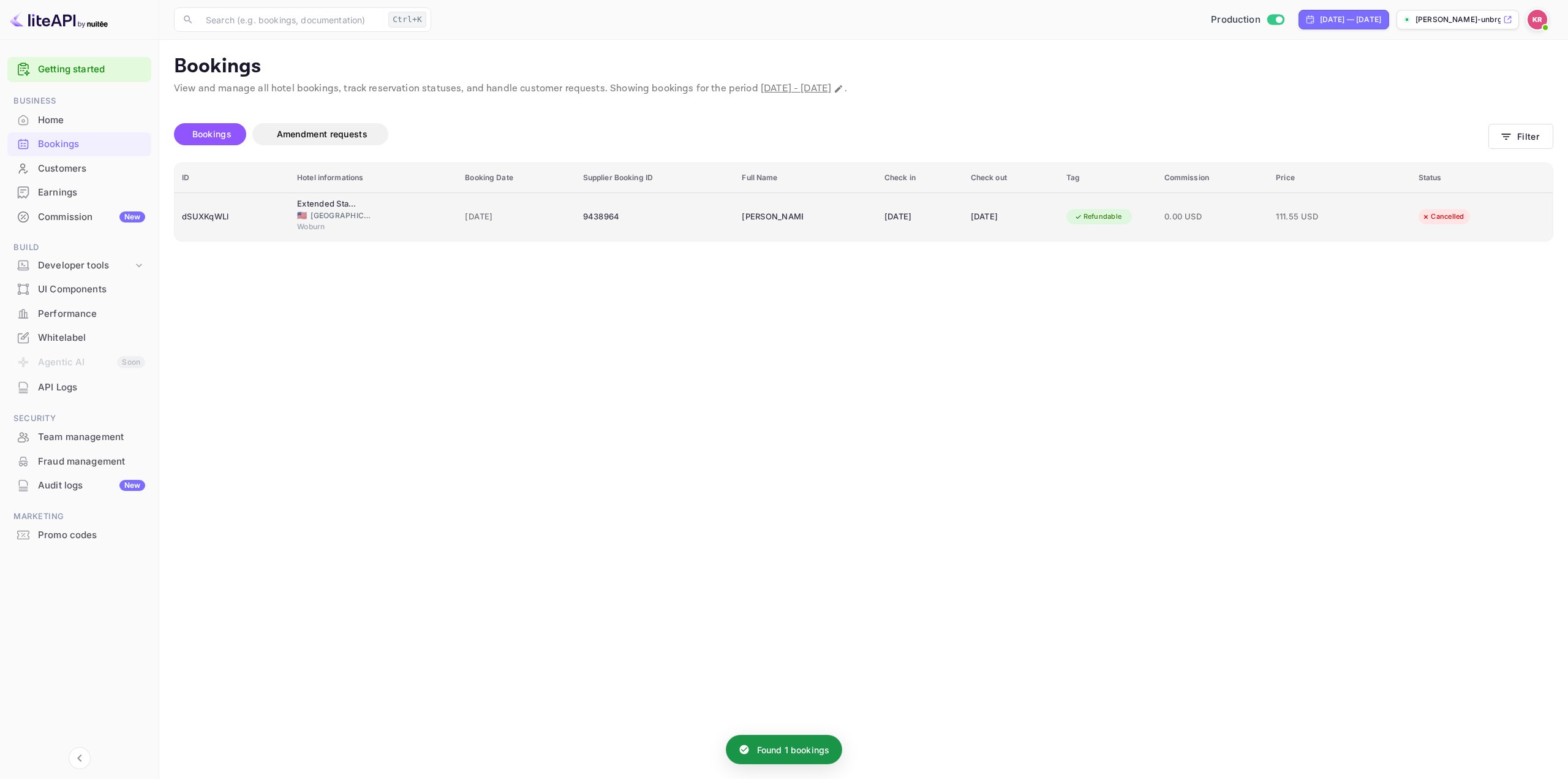
click at [1025, 211] on div "[DATE]" at bounding box center [1011, 217] width 81 height 20
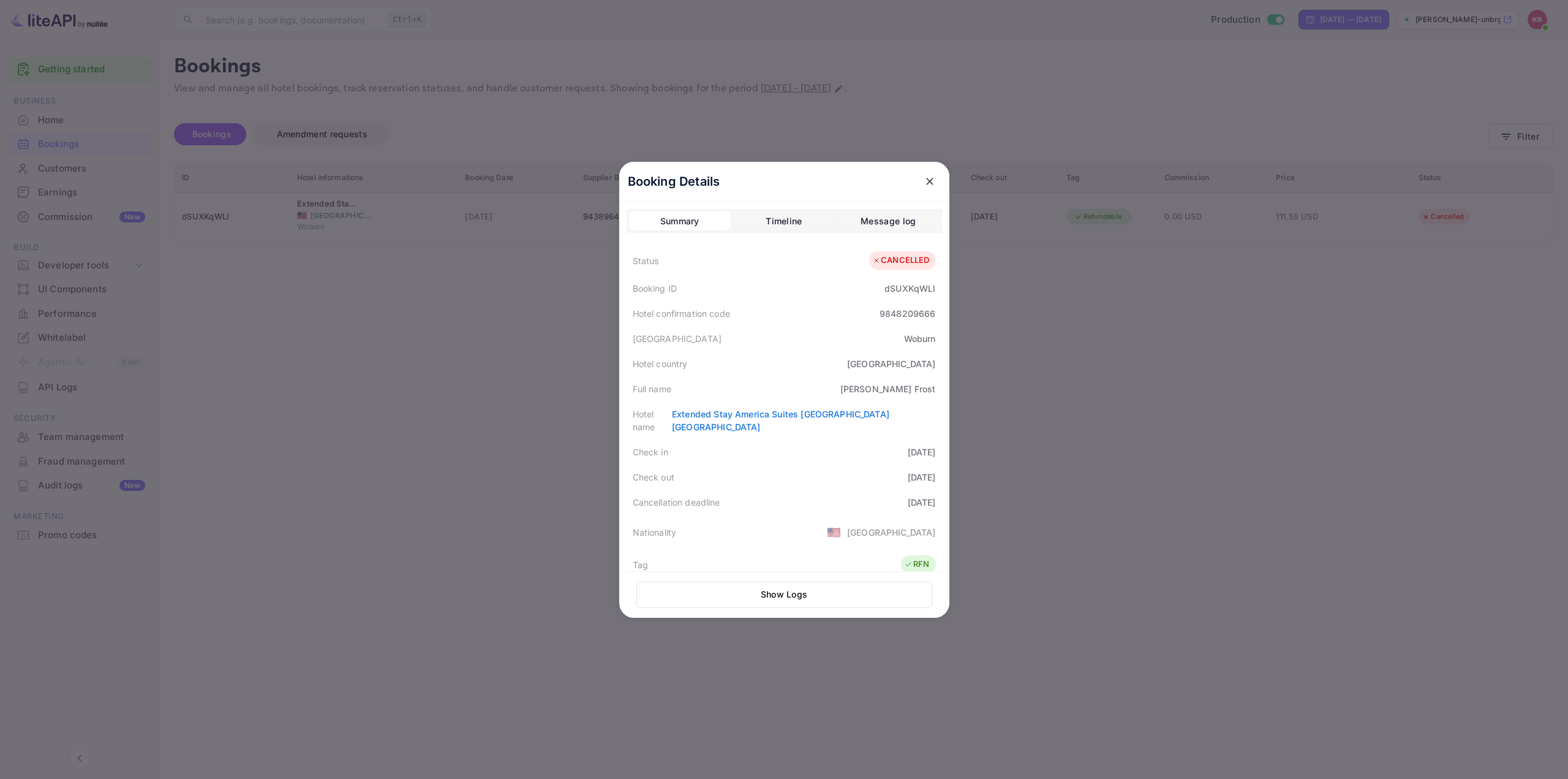
click at [773, 215] on div "Timeline" at bounding box center [784, 220] width 36 height 15
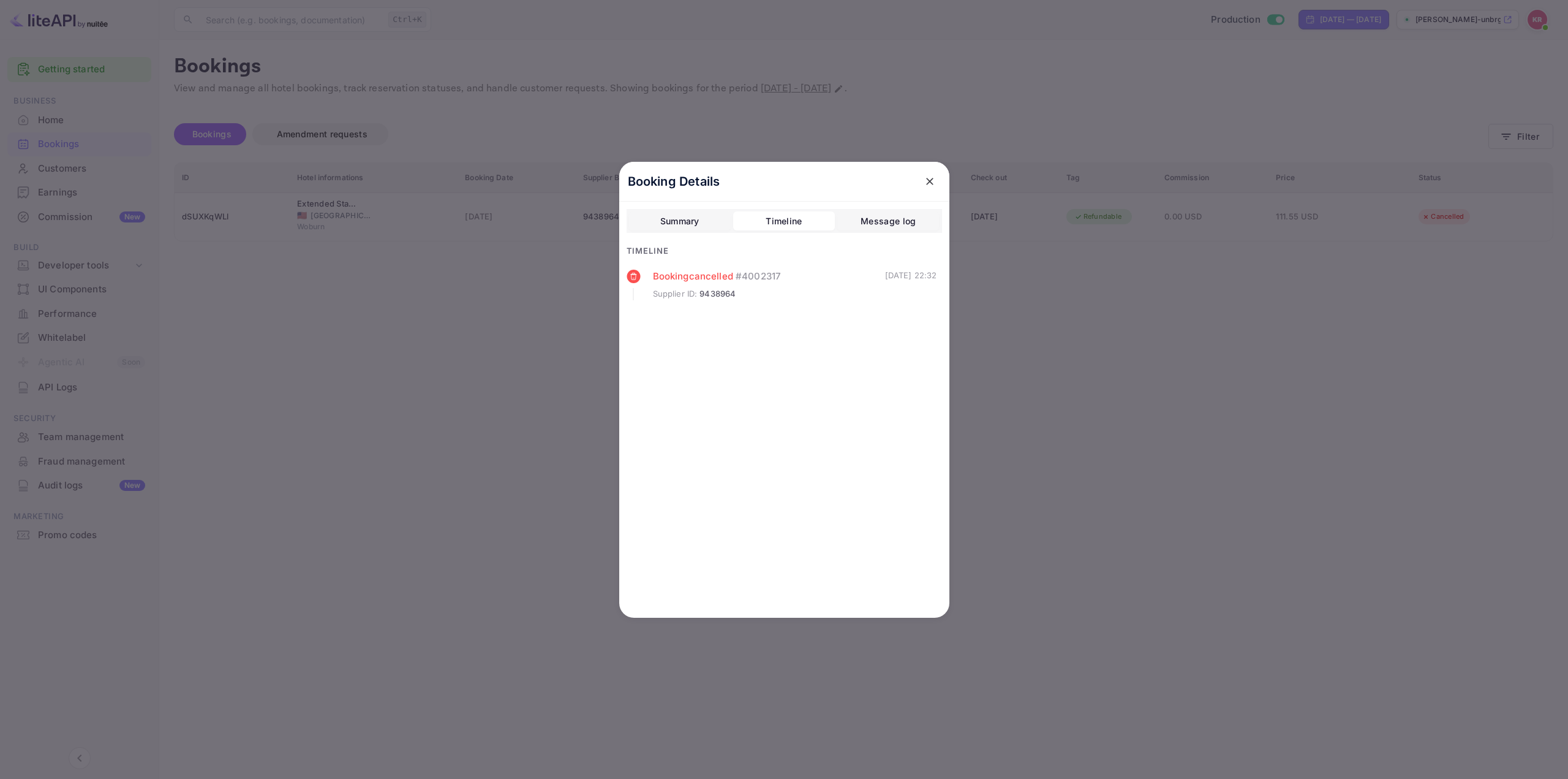
click at [883, 223] on div "Message log" at bounding box center [887, 220] width 55 height 15
click at [821, 215] on button "Timeline" at bounding box center [784, 221] width 102 height 20
click at [752, 277] on span "# 4002317" at bounding box center [758, 276] width 45 height 14
drag, startPoint x: 846, startPoint y: 277, endPoint x: 930, endPoint y: 281, distance: 84.1
click at [930, 281] on div "Booking cancelled # 4002317 Supplier ID : 9438964 [DATE] 22:32" at bounding box center [783, 284] width 311 height 31
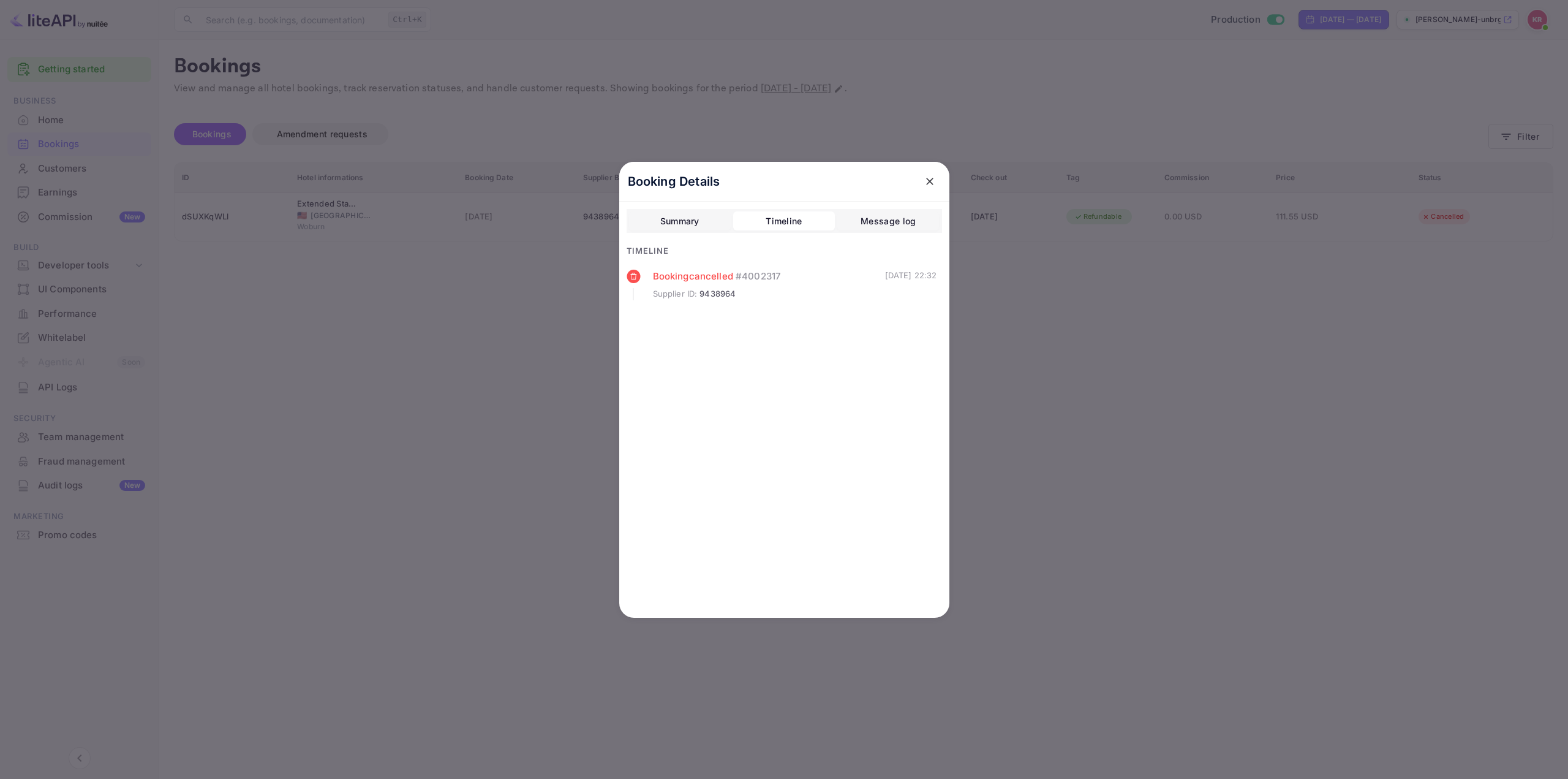
click at [914, 274] on div "[DATE] 22:32" at bounding box center [911, 284] width 52 height 31
click at [901, 341] on div "Booking Details Summary Timeline Message log Timeline Booking cancelled # 40023…" at bounding box center [784, 389] width 330 height 456
click at [931, 185] on icon "close" at bounding box center [930, 182] width 12 height 12
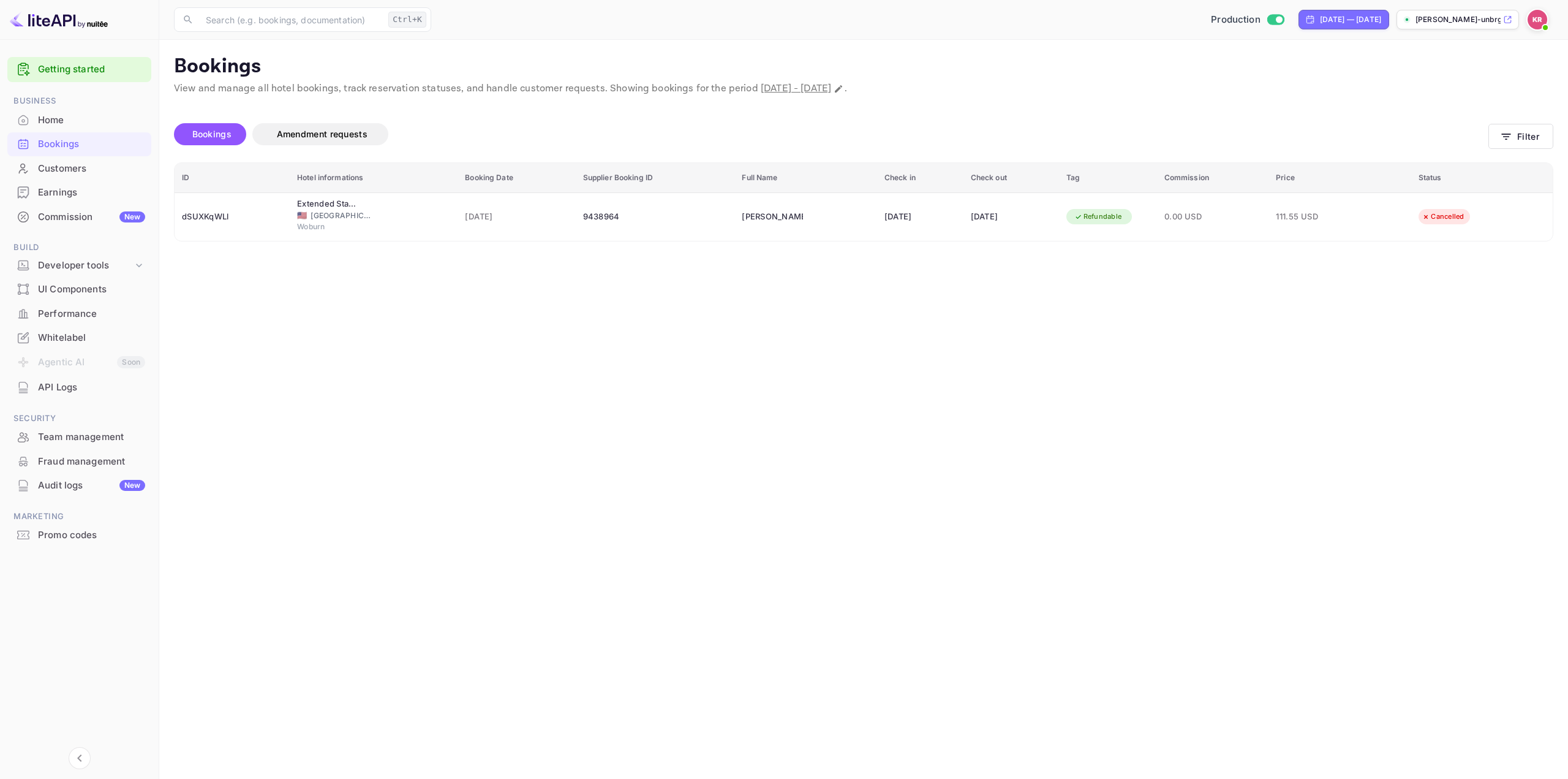
click at [799, 349] on main "Bookings View and manage all hotel bookings, track reservation statuses, and ha…" at bounding box center [863, 409] width 1409 height 739
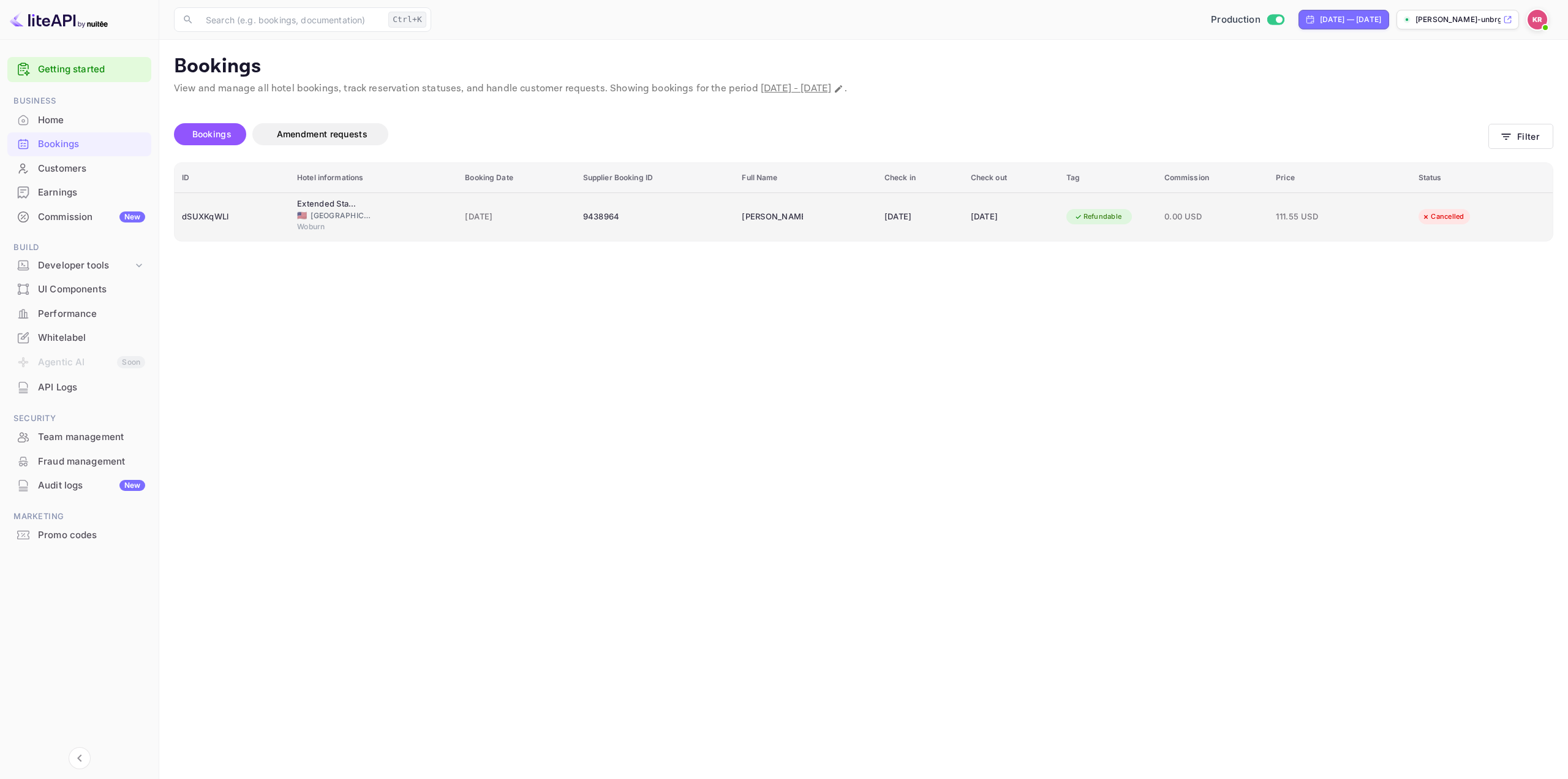
click at [700, 216] on div "9438964" at bounding box center [655, 217] width 145 height 20
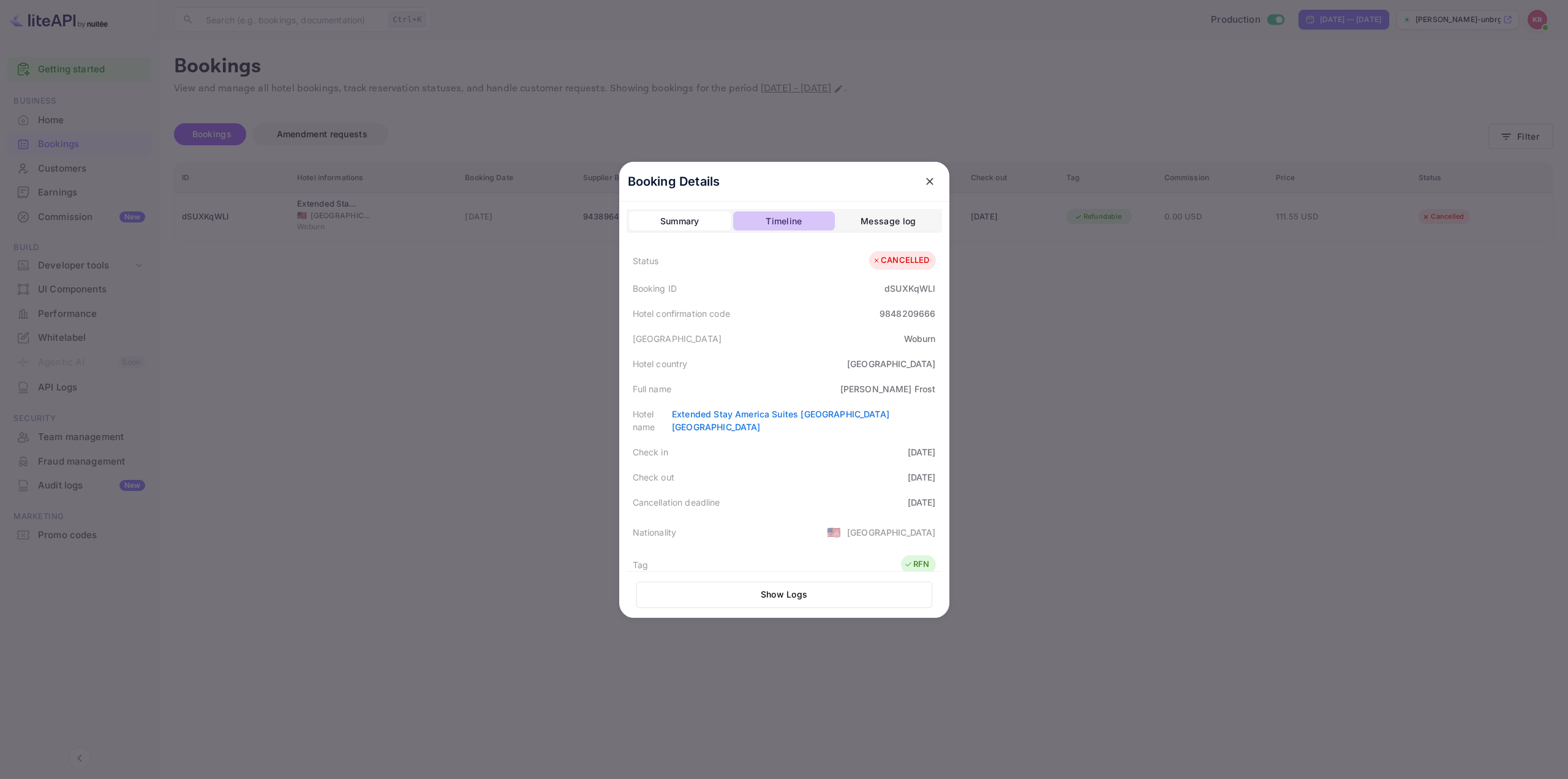
click at [785, 222] on div "Timeline" at bounding box center [784, 220] width 36 height 15
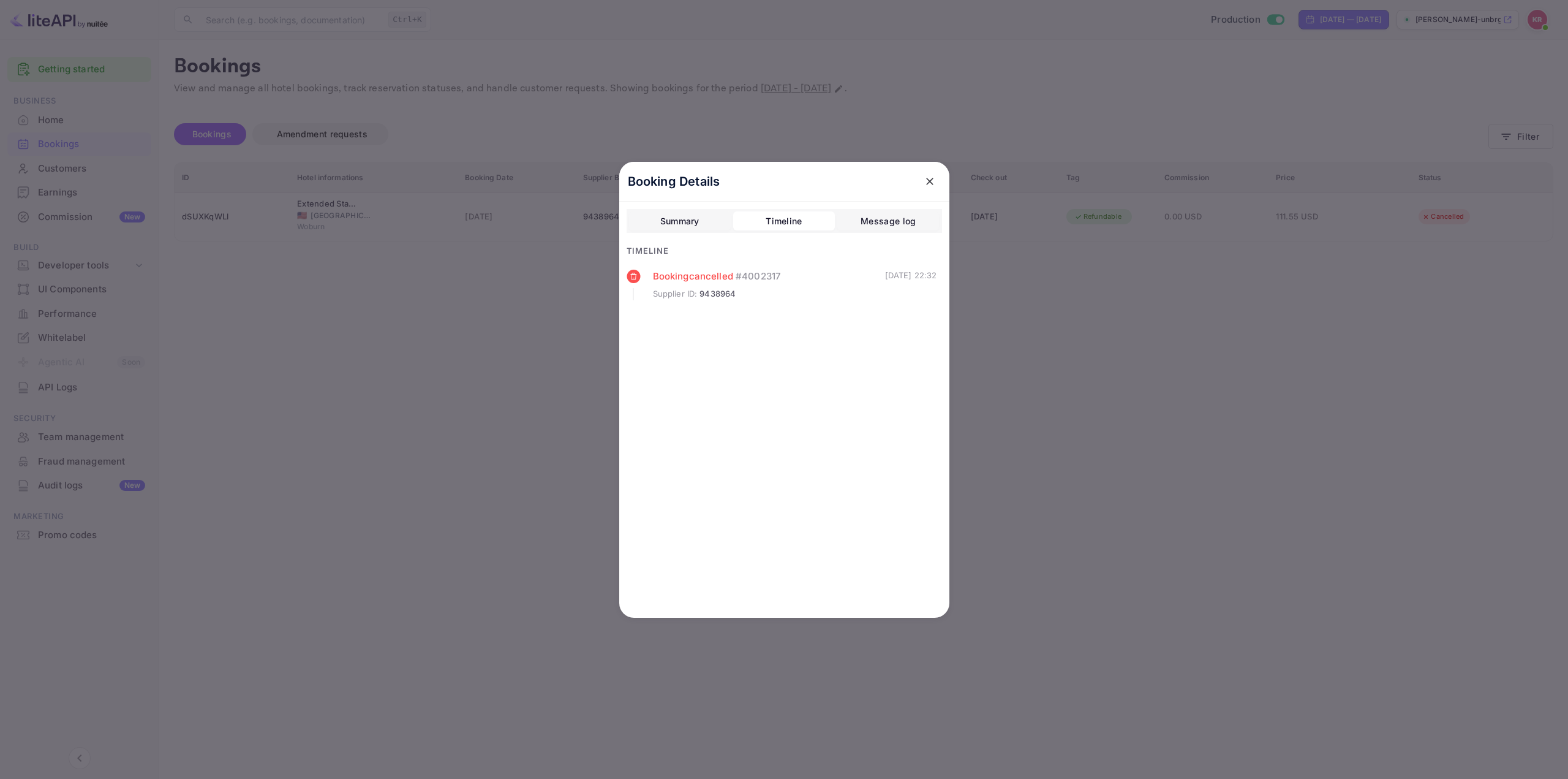
click at [925, 187] on icon "close" at bounding box center [930, 182] width 12 height 12
